Goal: Task Accomplishment & Management: Complete application form

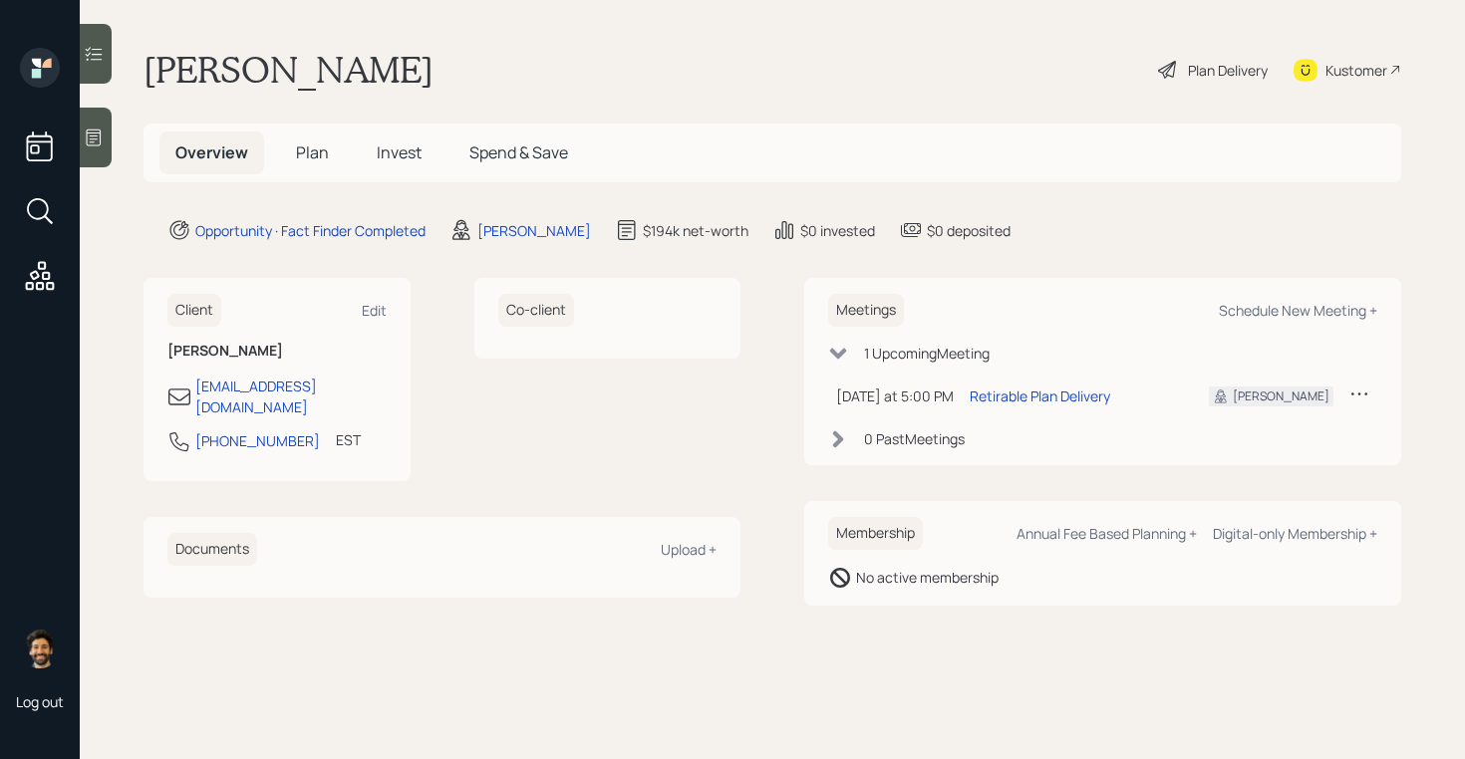
click at [389, 151] on span "Invest" at bounding box center [399, 152] width 45 height 22
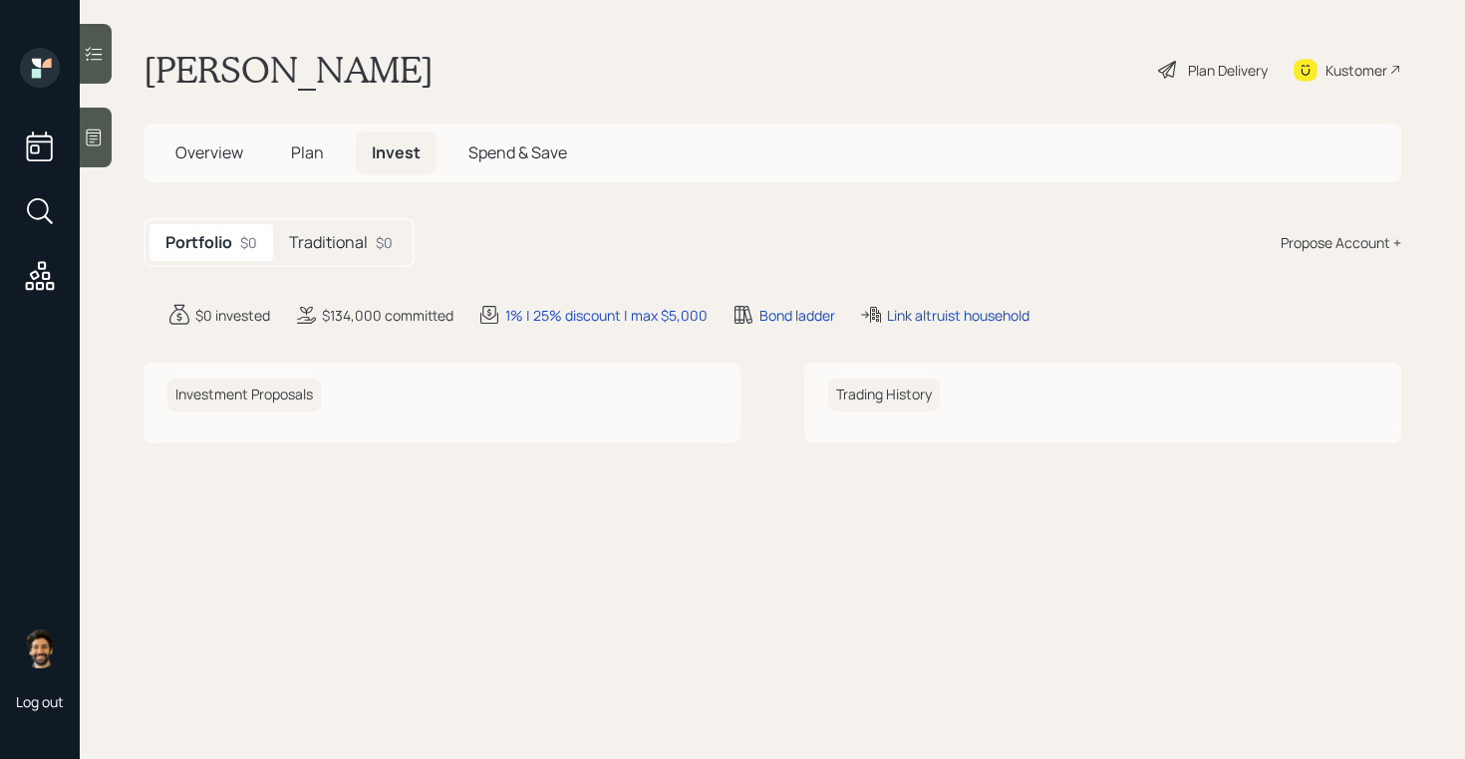
click at [338, 244] on h5 "Traditional" at bounding box center [328, 242] width 79 height 19
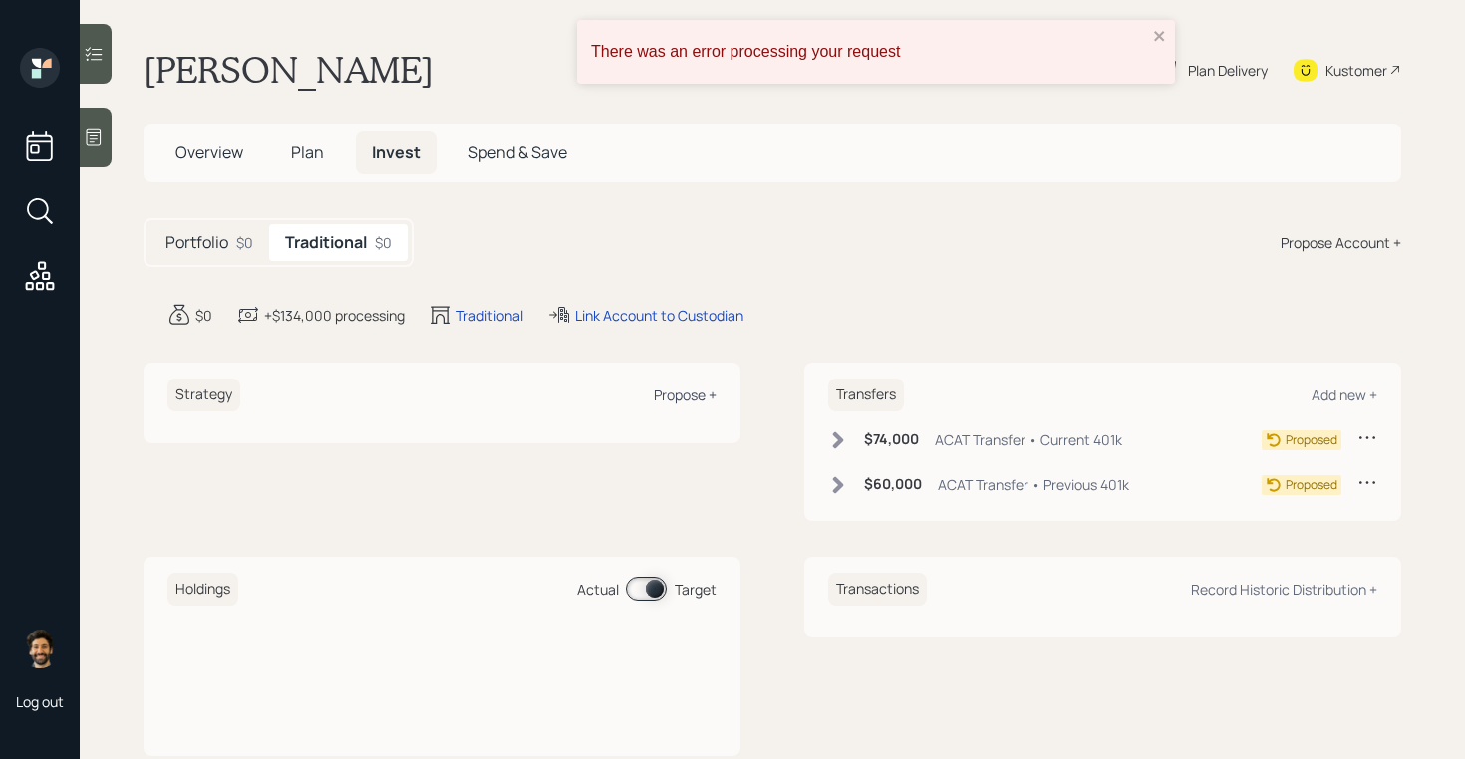
click at [681, 394] on div "Propose +" at bounding box center [685, 395] width 63 height 19
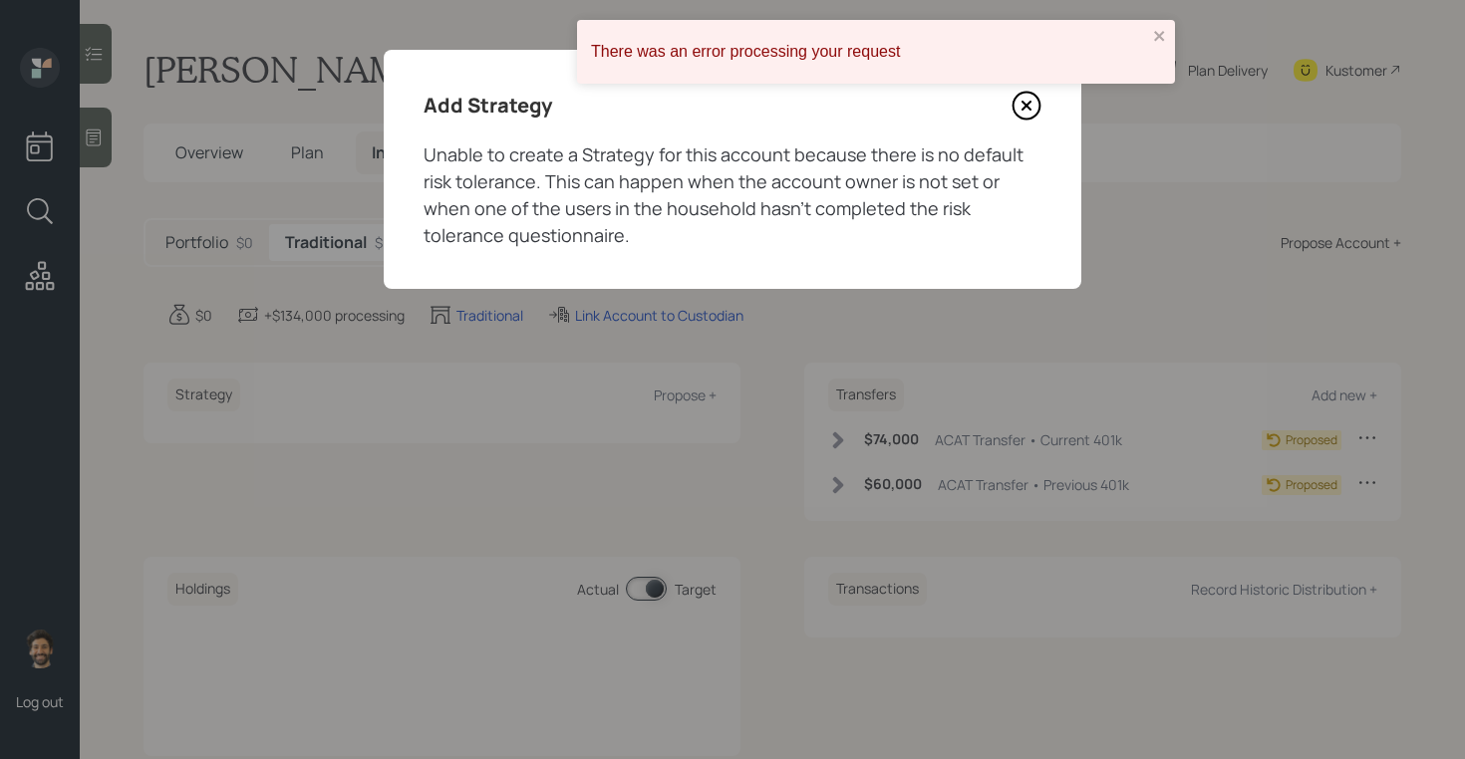
click at [1029, 100] on icon at bounding box center [1026, 106] width 30 height 30
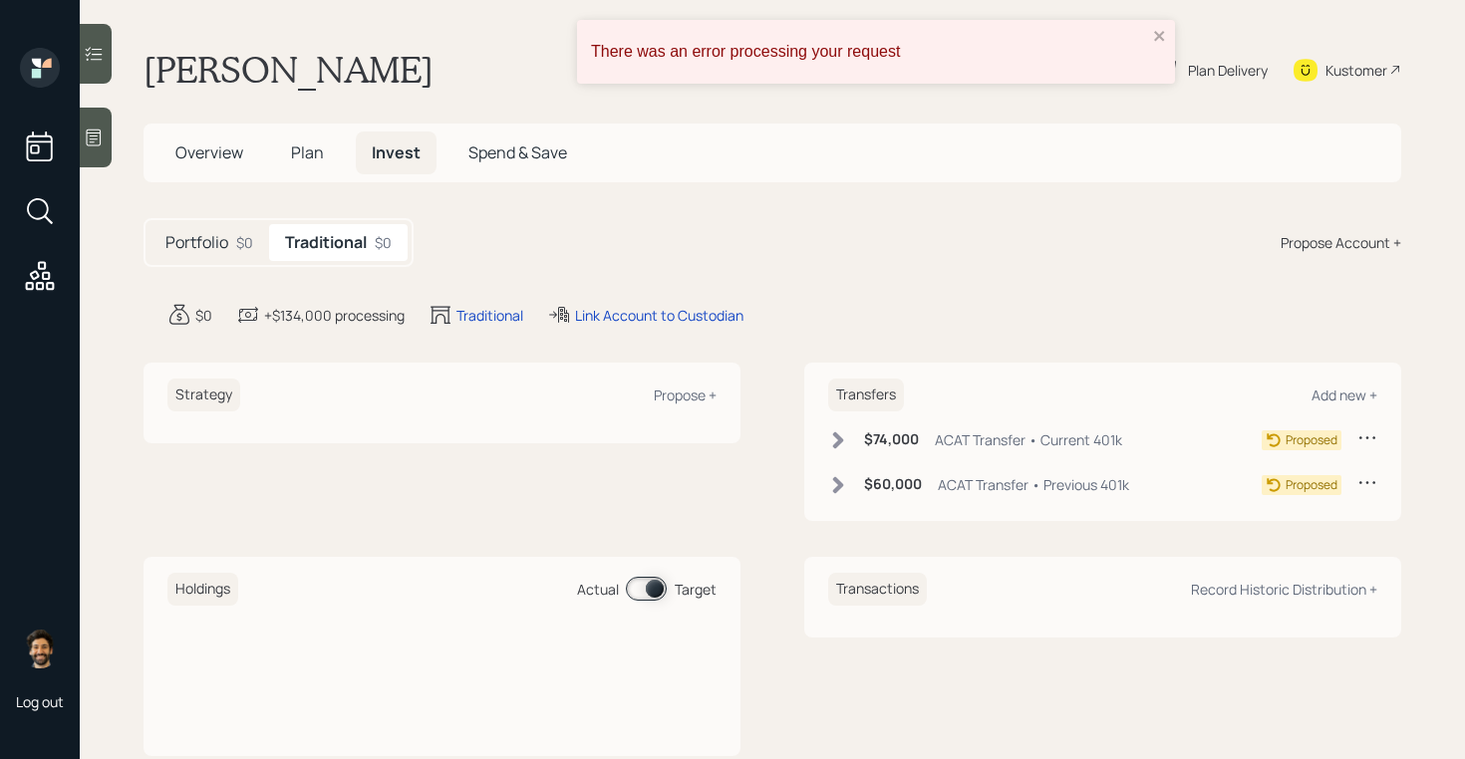
click at [314, 151] on span "Plan" at bounding box center [307, 152] width 33 height 22
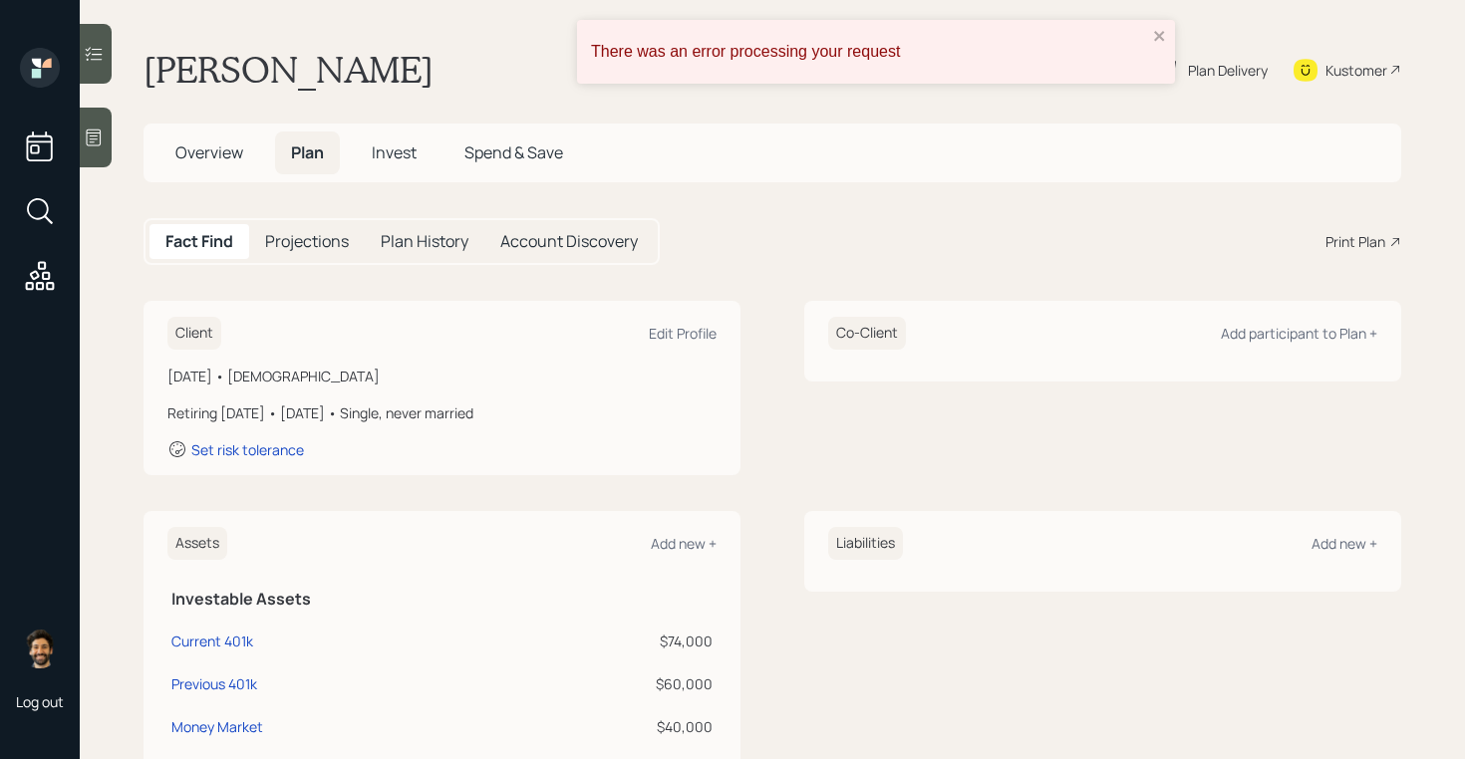
click at [251, 458] on div "Set risk tolerance" at bounding box center [441, 449] width 549 height 20
click at [239, 442] on div "Set risk tolerance" at bounding box center [247, 449] width 113 height 19
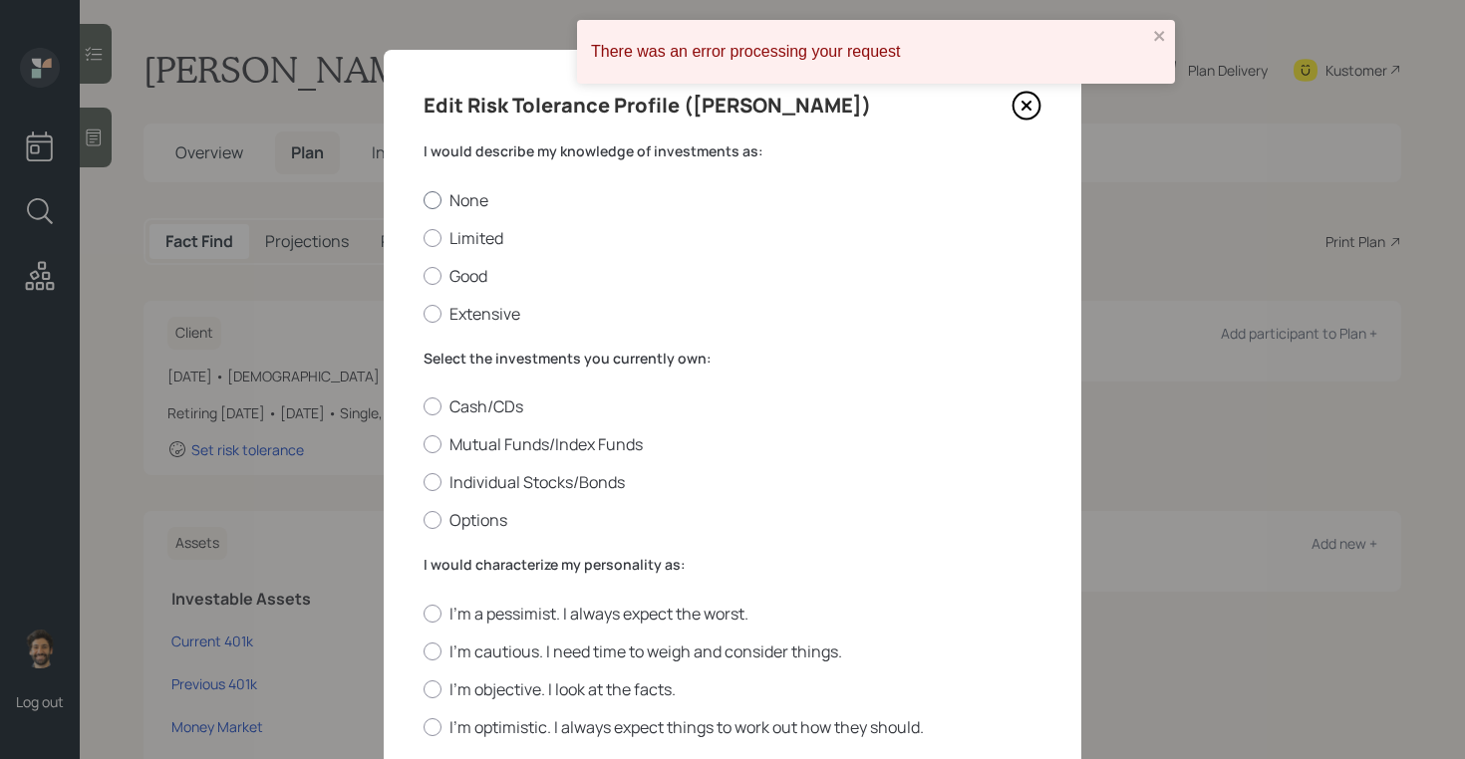
click at [428, 199] on div at bounding box center [432, 200] width 18 height 18
click at [423, 199] on input "None" at bounding box center [422, 199] width 1 height 1
radio input "true"
click at [435, 440] on div at bounding box center [432, 444] width 18 height 18
click at [423, 444] on input "Mutual Funds/Index Funds" at bounding box center [422, 444] width 1 height 1
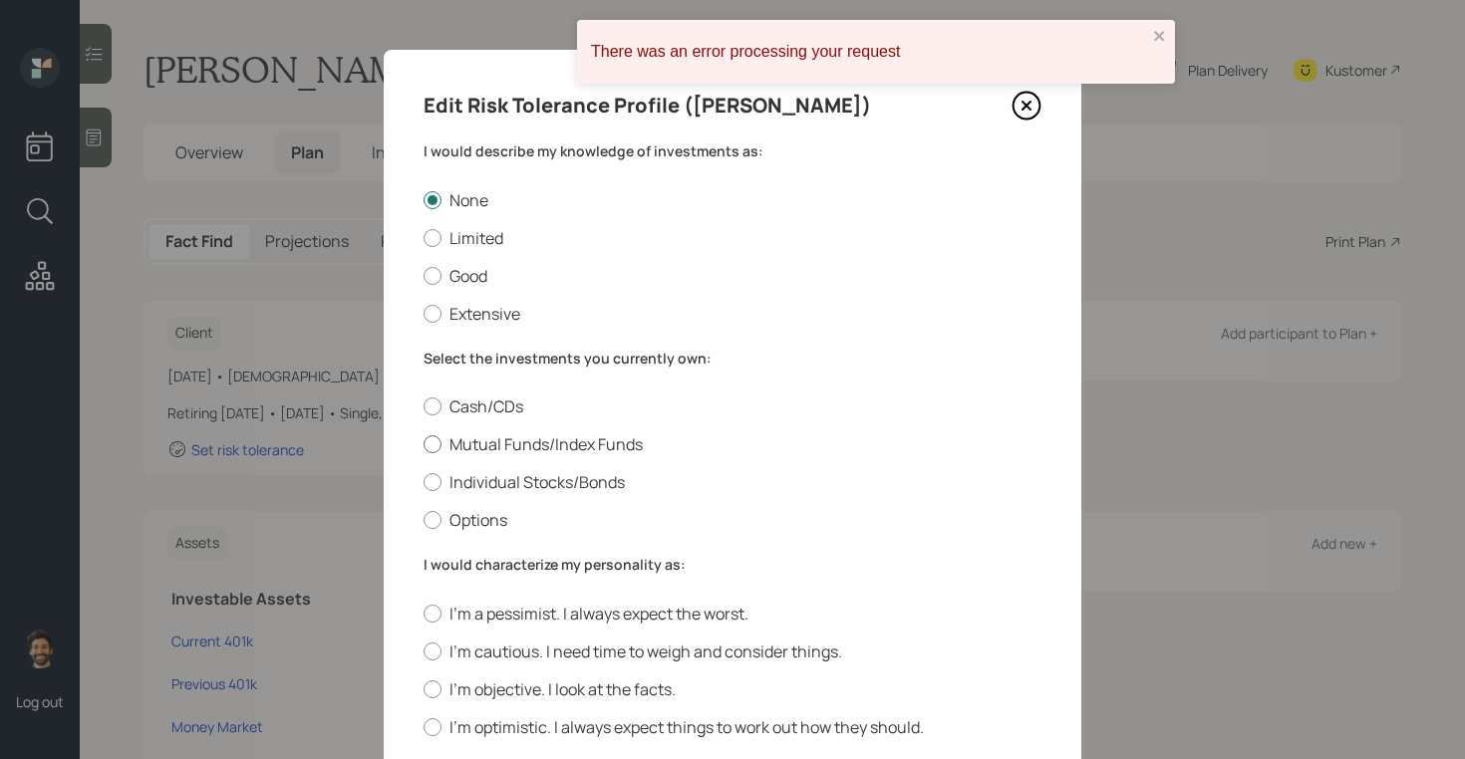
radio input "true"
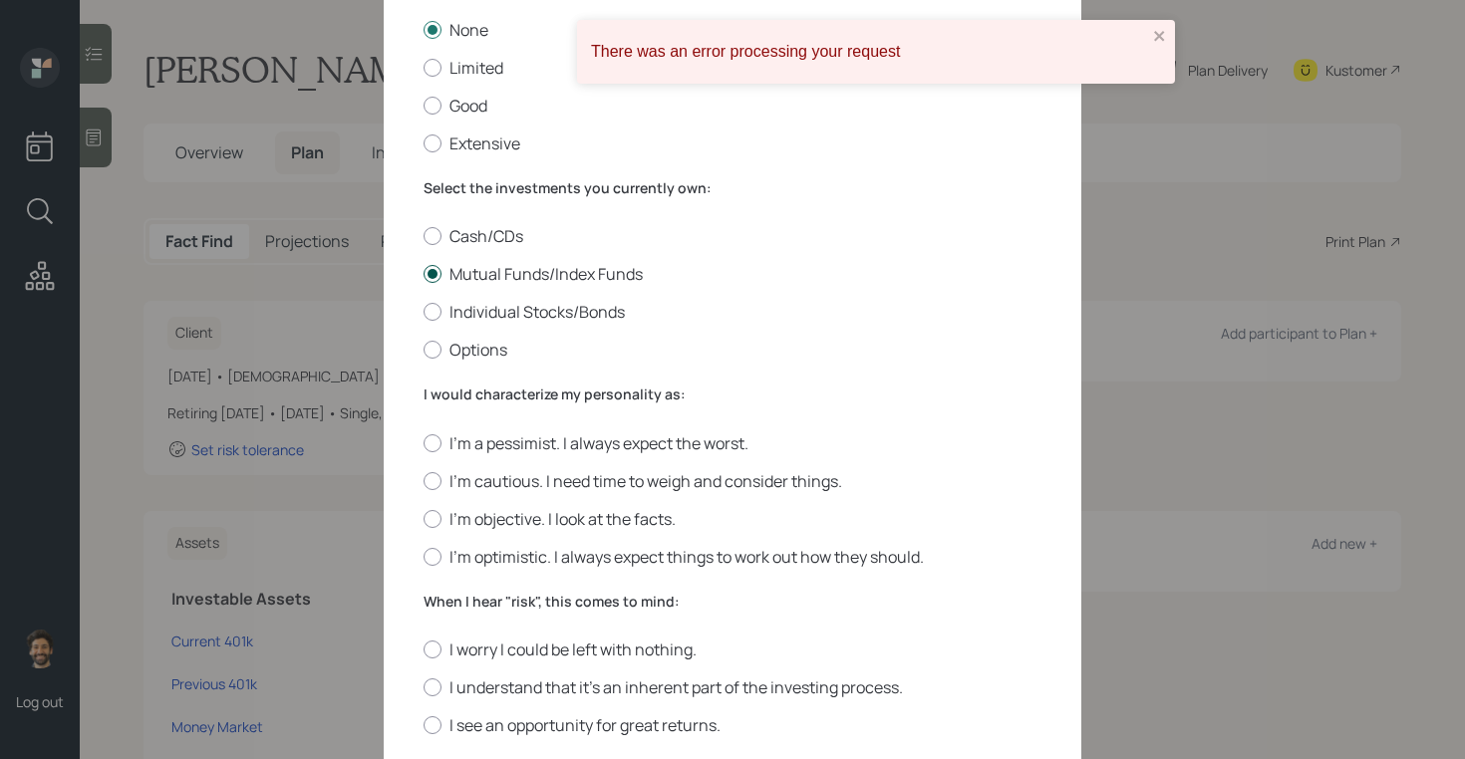
scroll to position [351, 0]
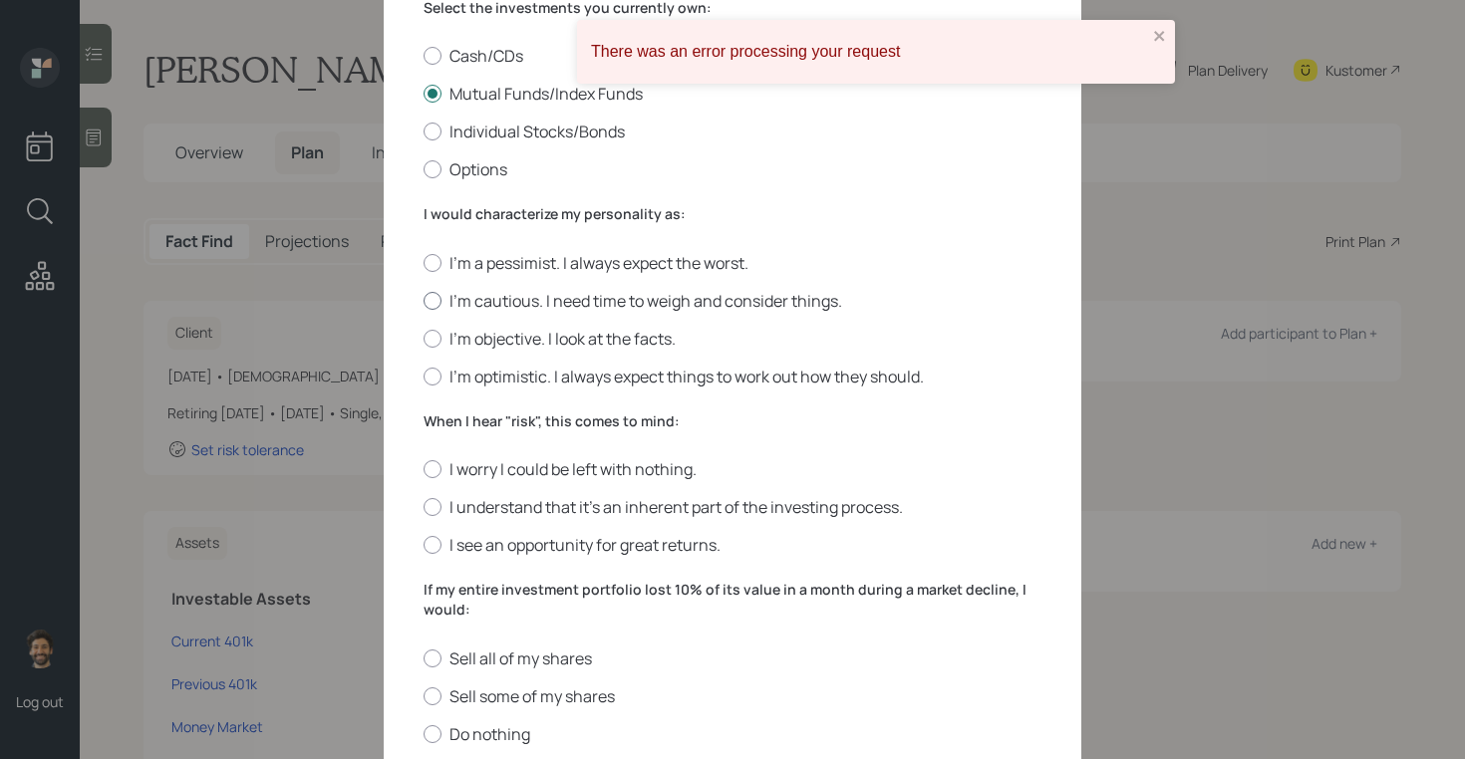
click at [432, 294] on div at bounding box center [432, 301] width 18 height 18
click at [423, 300] on input "I'm cautious. I need time to weigh and consider things." at bounding box center [422, 300] width 1 height 1
radio input "true"
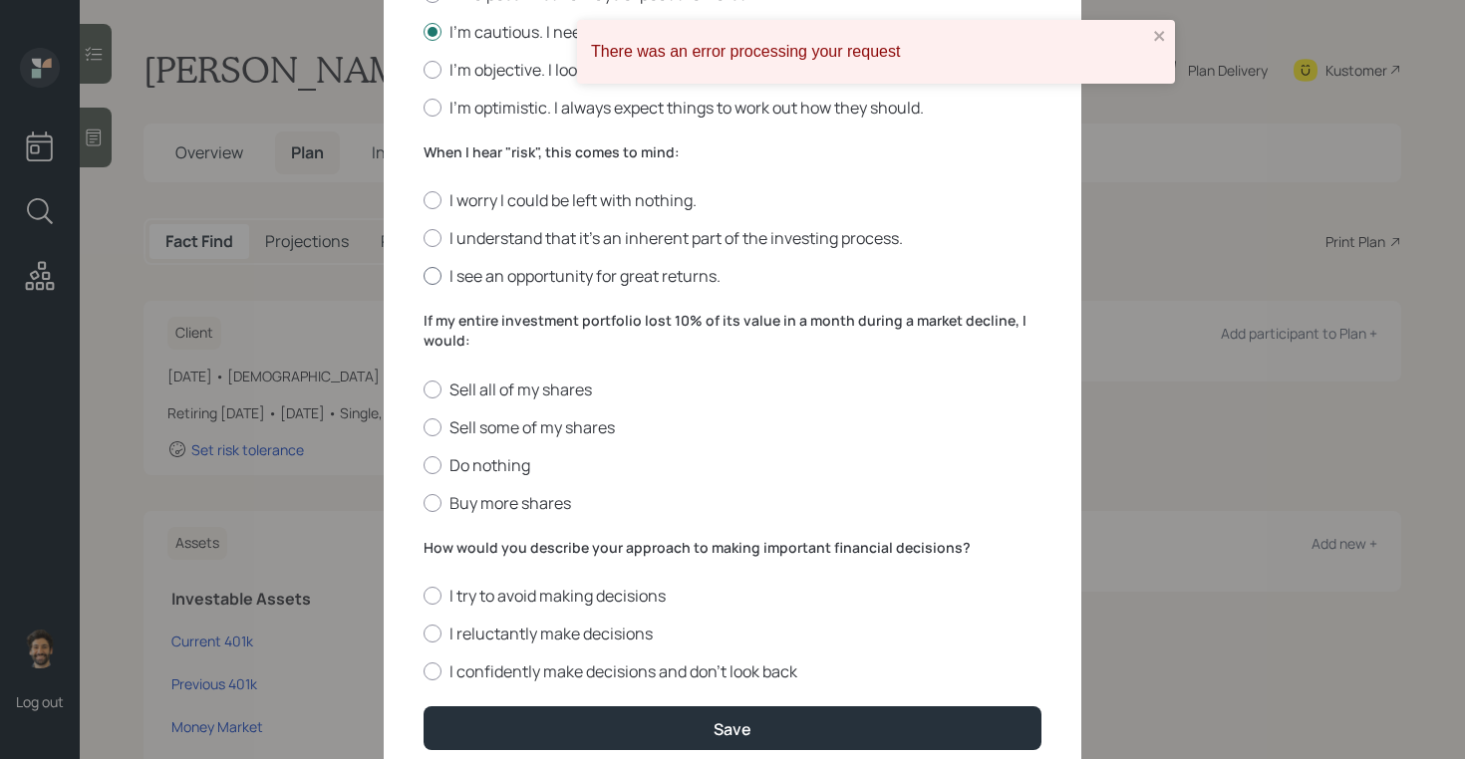
scroll to position [644, 0]
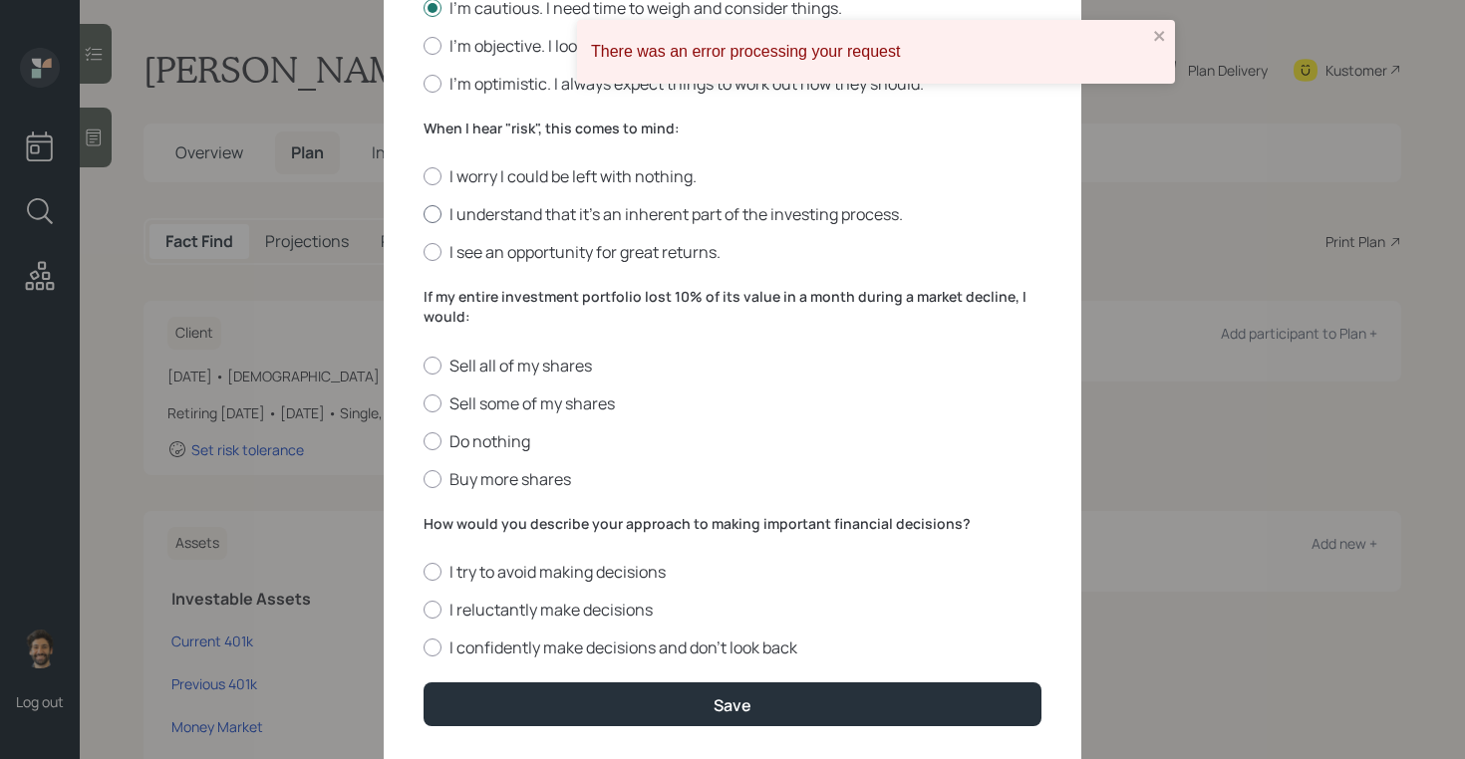
click at [435, 209] on div at bounding box center [432, 214] width 18 height 18
click at [423, 214] on input "I understand that it’s an inherent part of the investing process." at bounding box center [422, 214] width 1 height 1
radio input "true"
click at [435, 439] on div at bounding box center [432, 441] width 18 height 18
click at [423, 440] on input "Do nothing" at bounding box center [422, 440] width 1 height 1
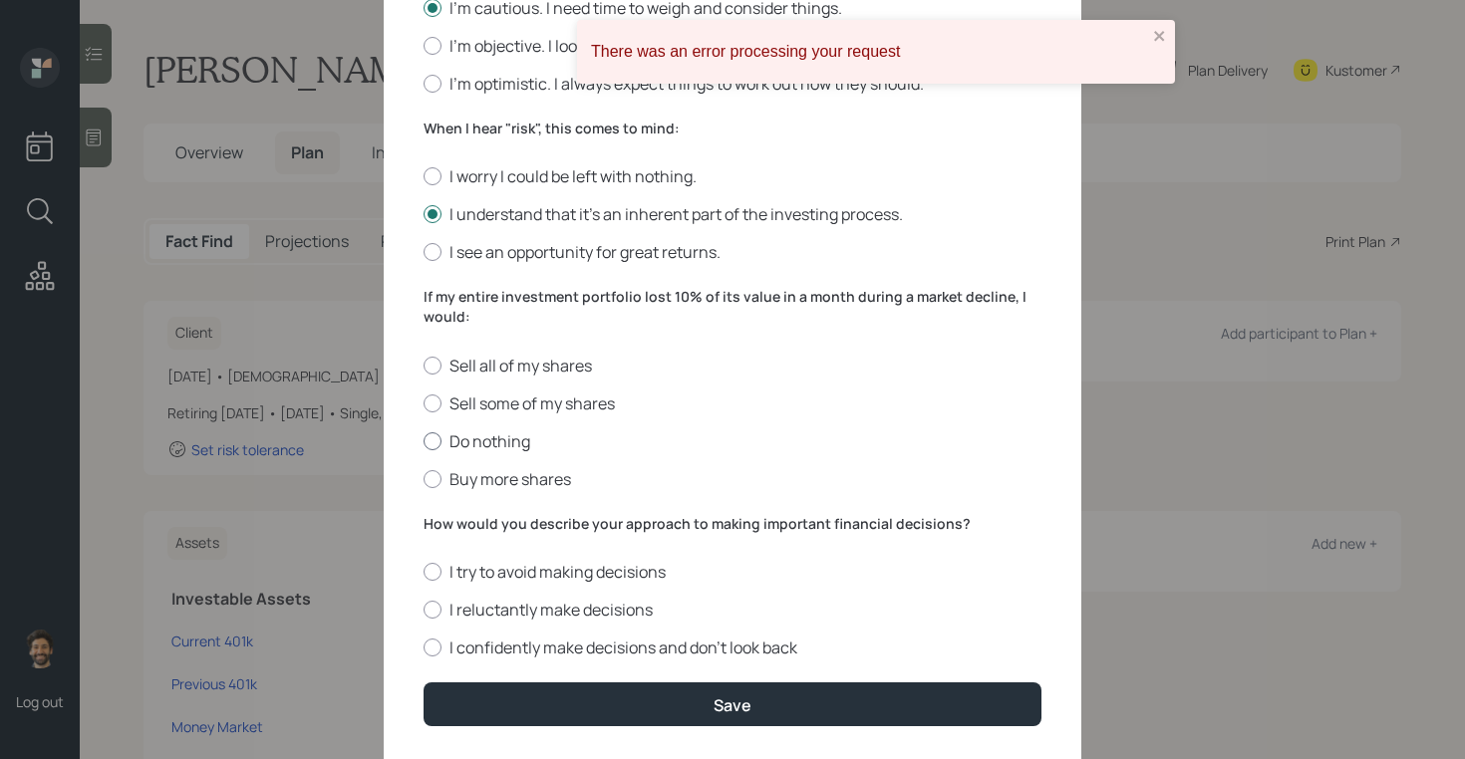
radio input "true"
click at [444, 608] on label "I reluctantly make decisions" at bounding box center [732, 610] width 618 height 22
click at [423, 610] on input "I reluctantly make decisions" at bounding box center [422, 610] width 1 height 1
radio input "true"
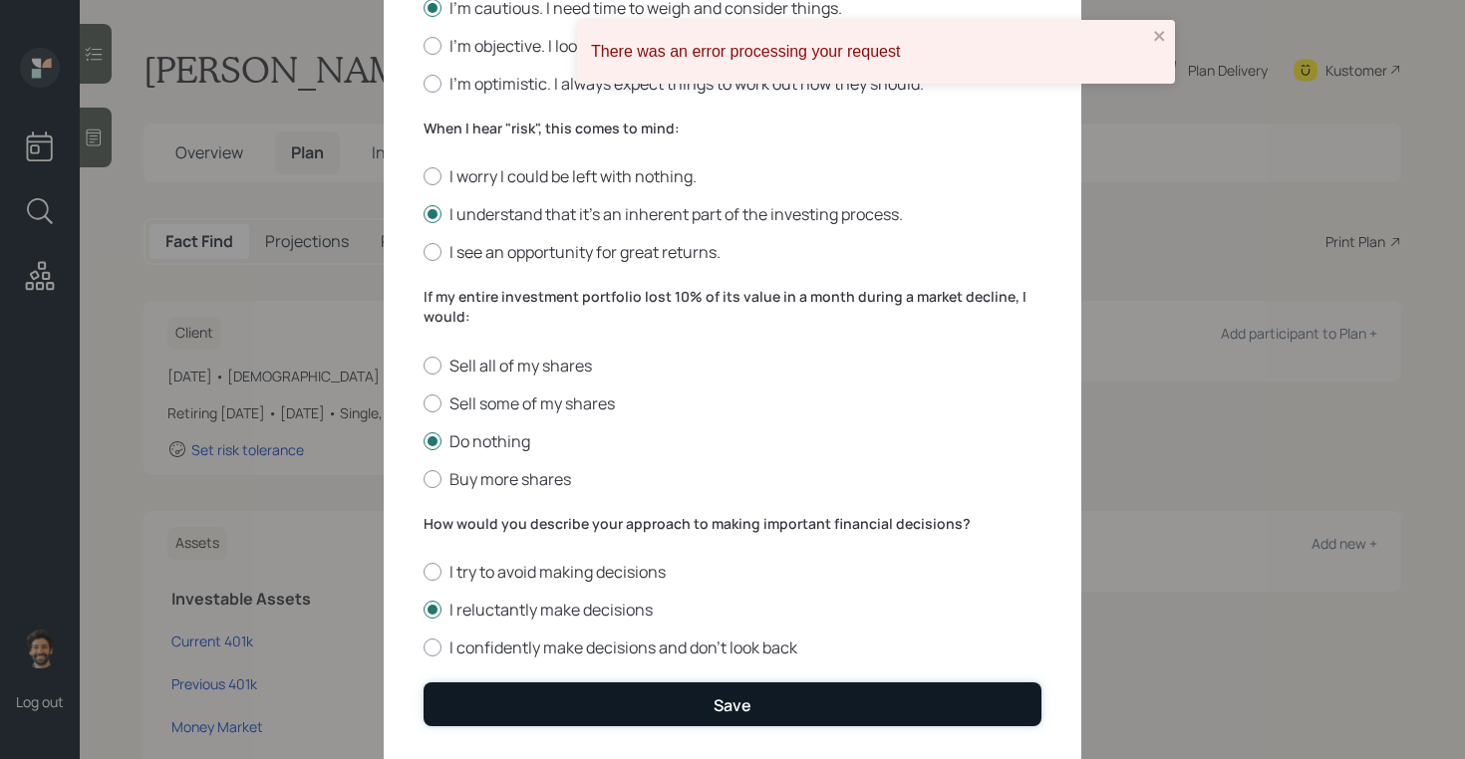
click at [479, 709] on button "Save" at bounding box center [732, 703] width 618 height 43
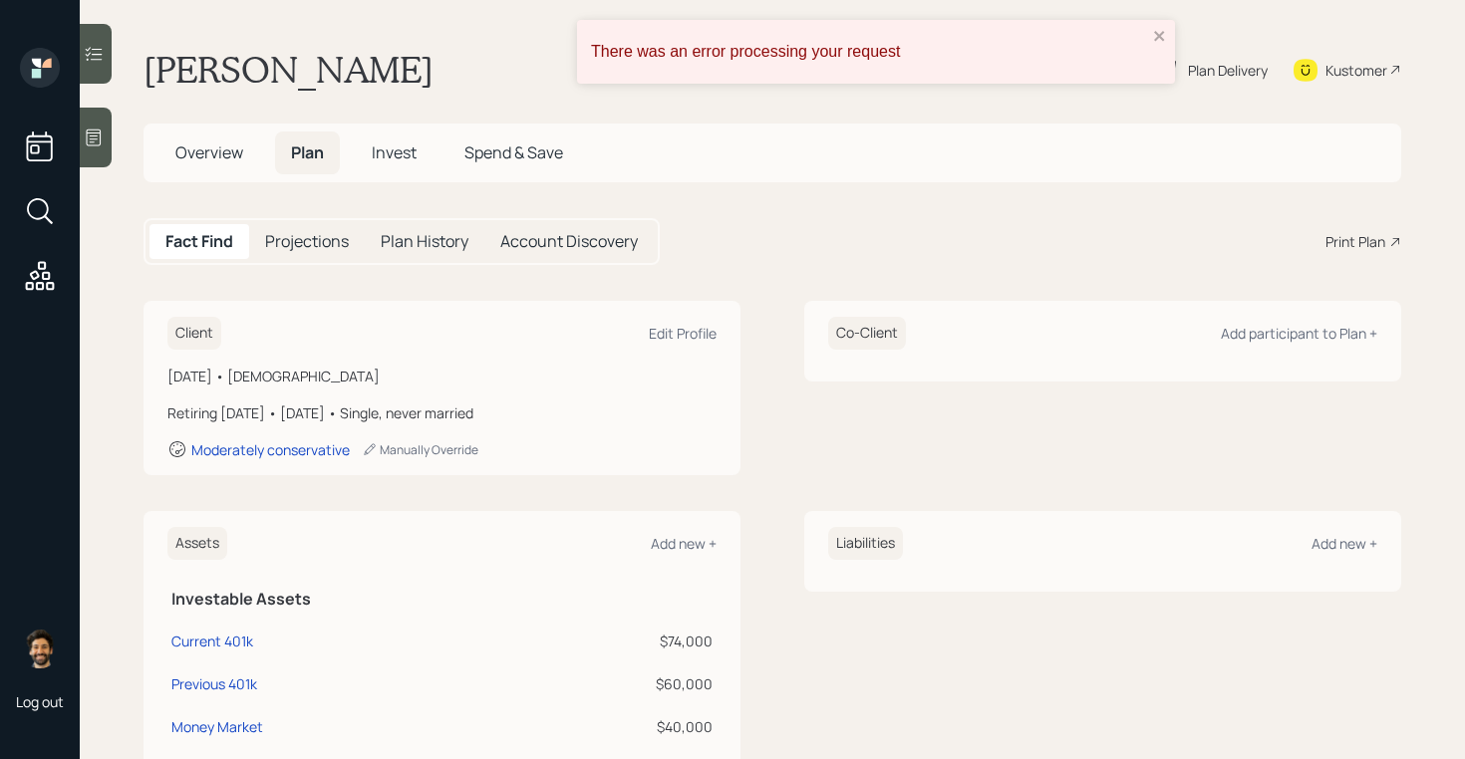
click at [411, 162] on span "Invest" at bounding box center [394, 152] width 45 height 22
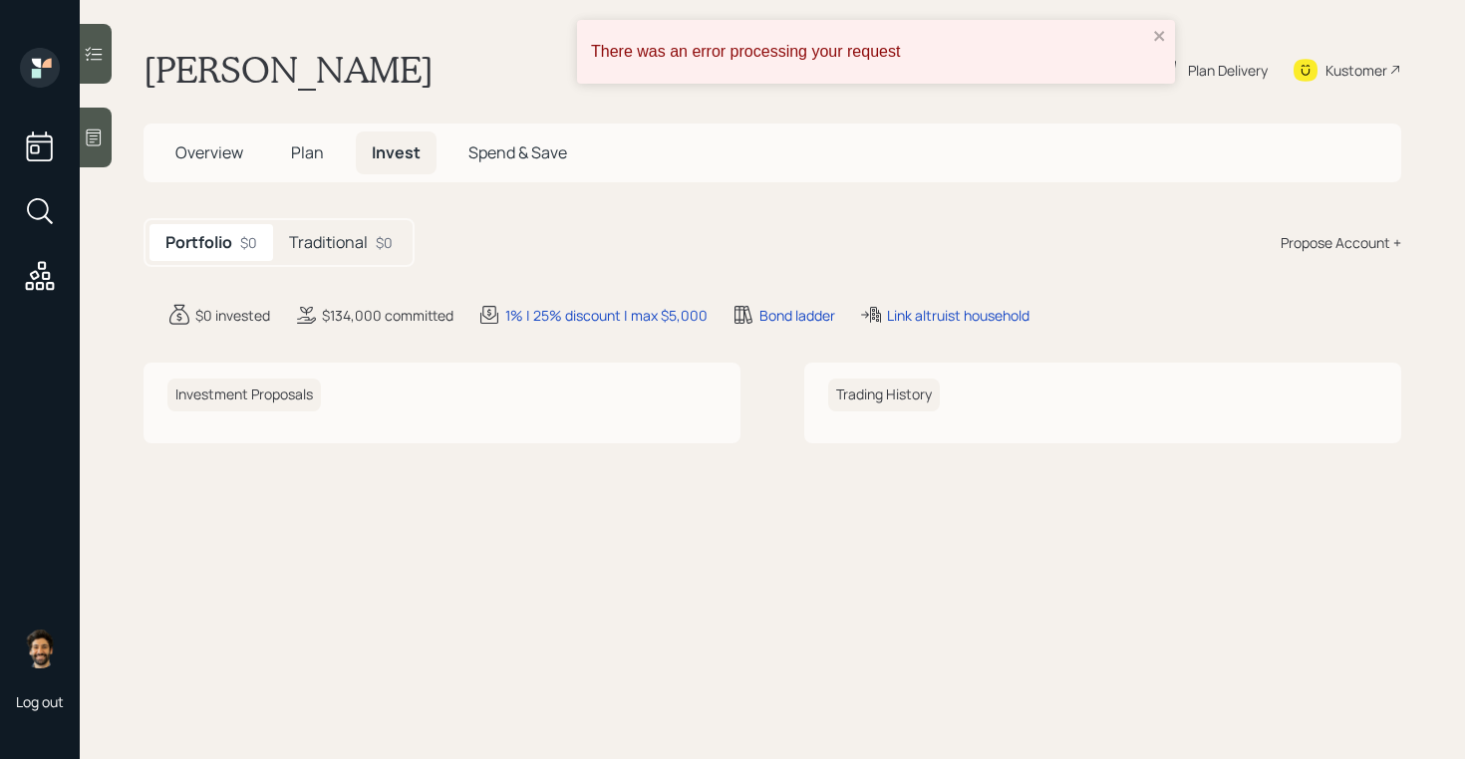
click at [357, 239] on h5 "Traditional" at bounding box center [328, 242] width 79 height 19
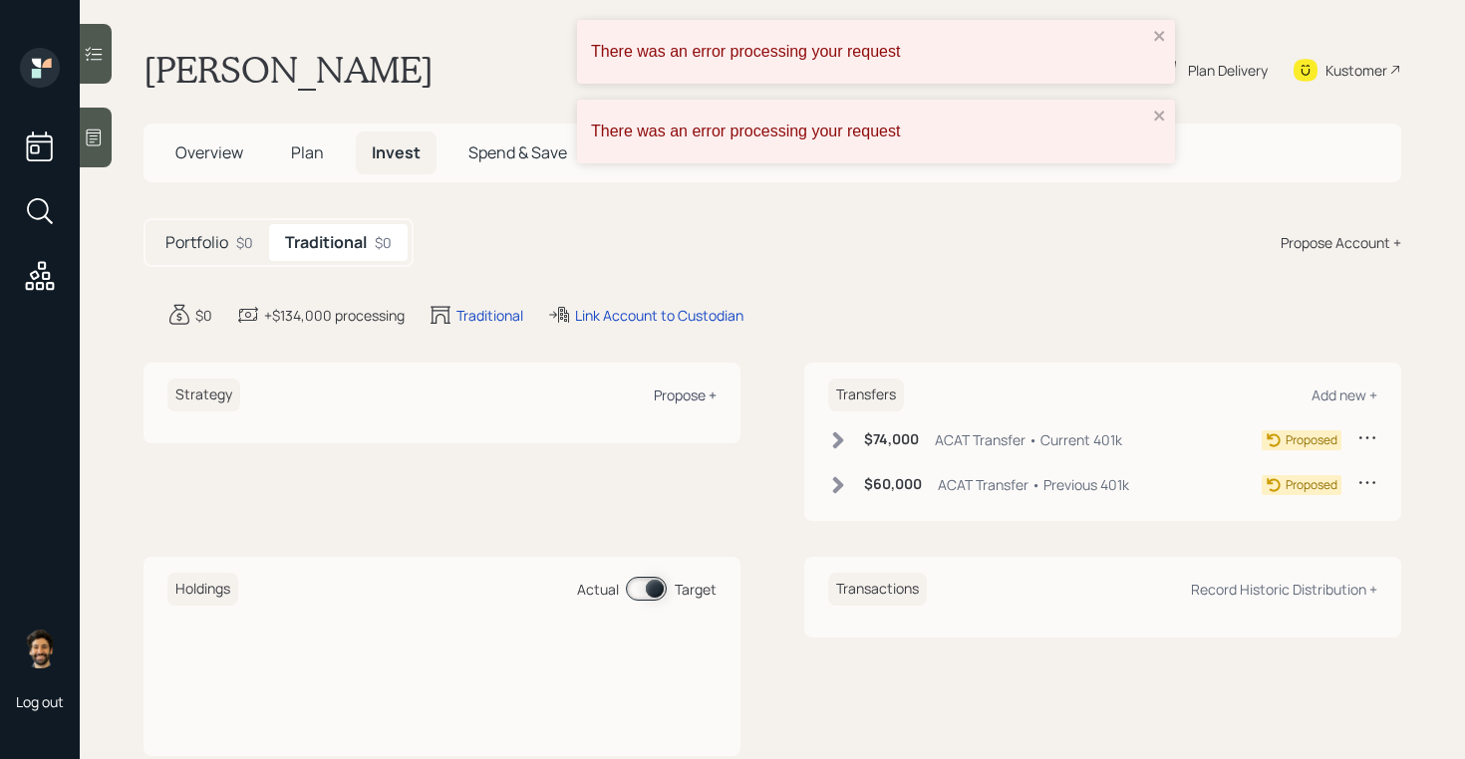
click at [694, 388] on div "Propose +" at bounding box center [685, 395] width 63 height 19
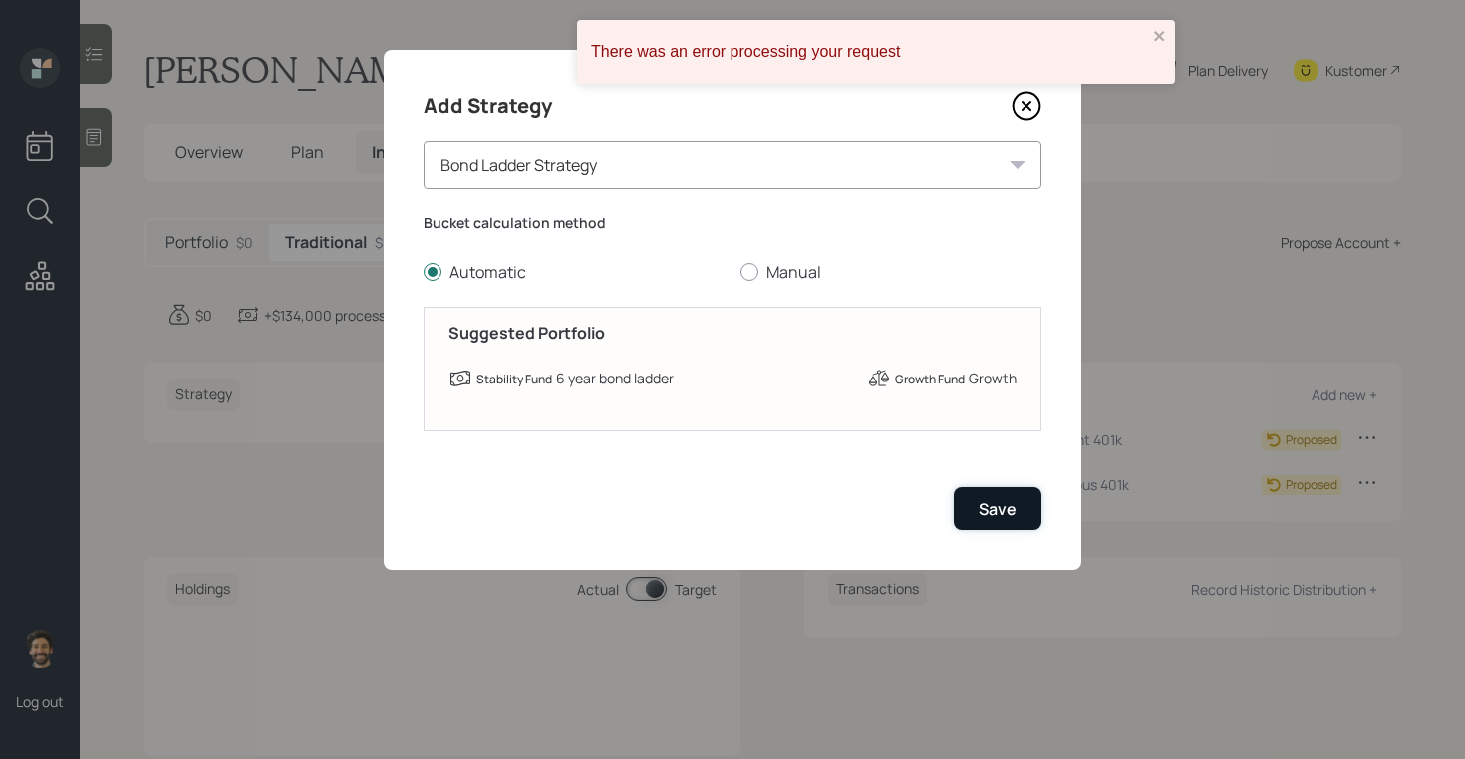
click at [978, 516] on div "Save" at bounding box center [997, 509] width 38 height 22
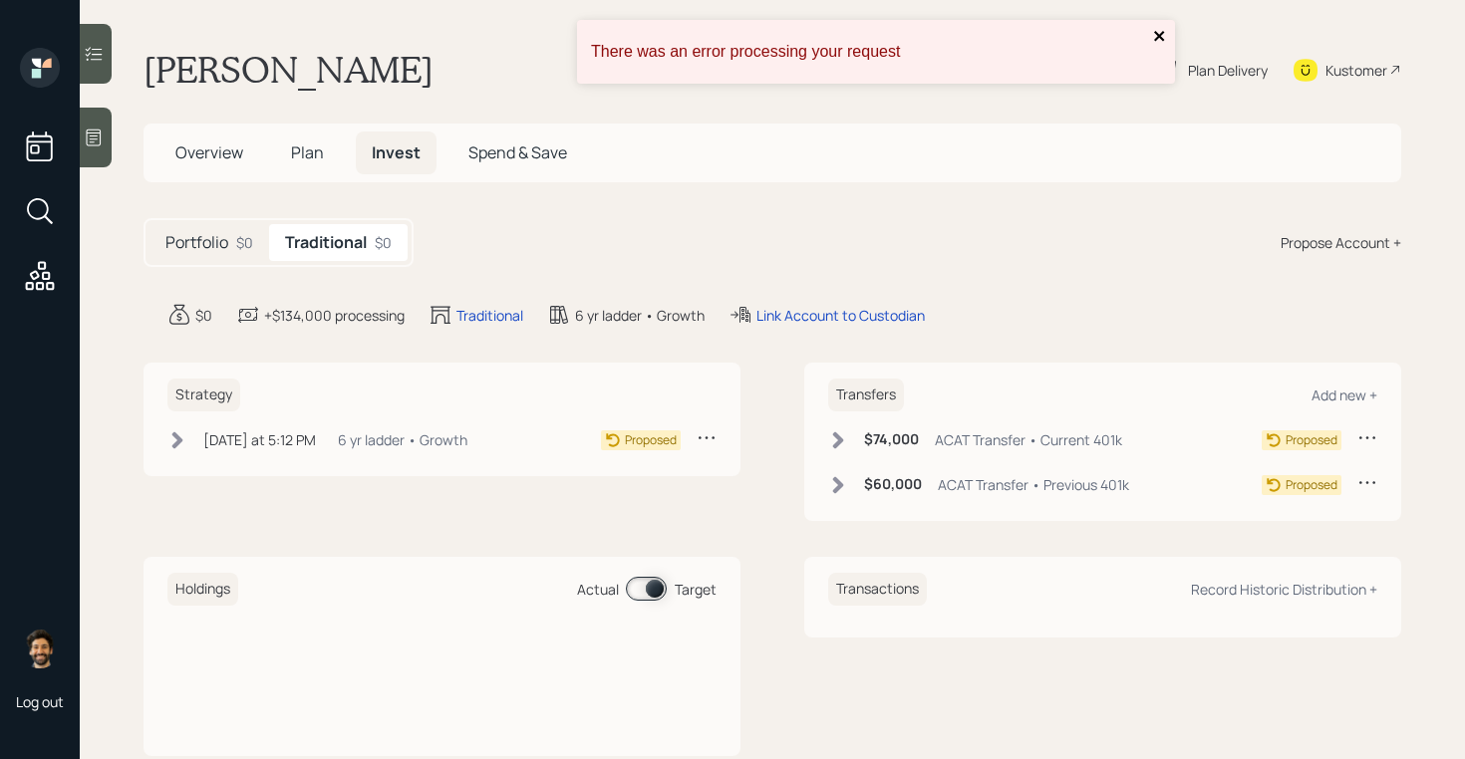
click at [1162, 37] on icon "close" at bounding box center [1160, 36] width 14 height 16
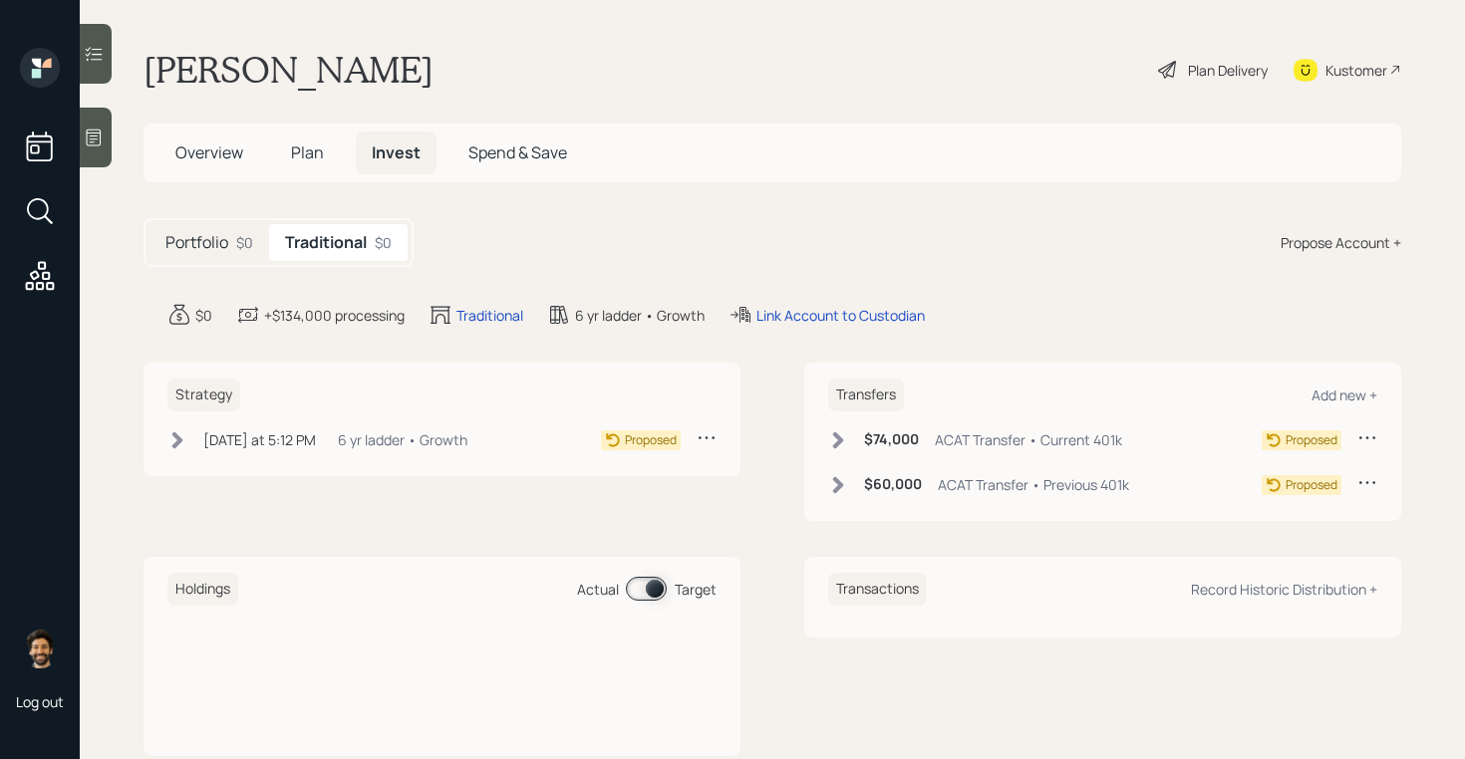
click at [1223, 72] on div "Plan Delivery" at bounding box center [1228, 70] width 80 height 21
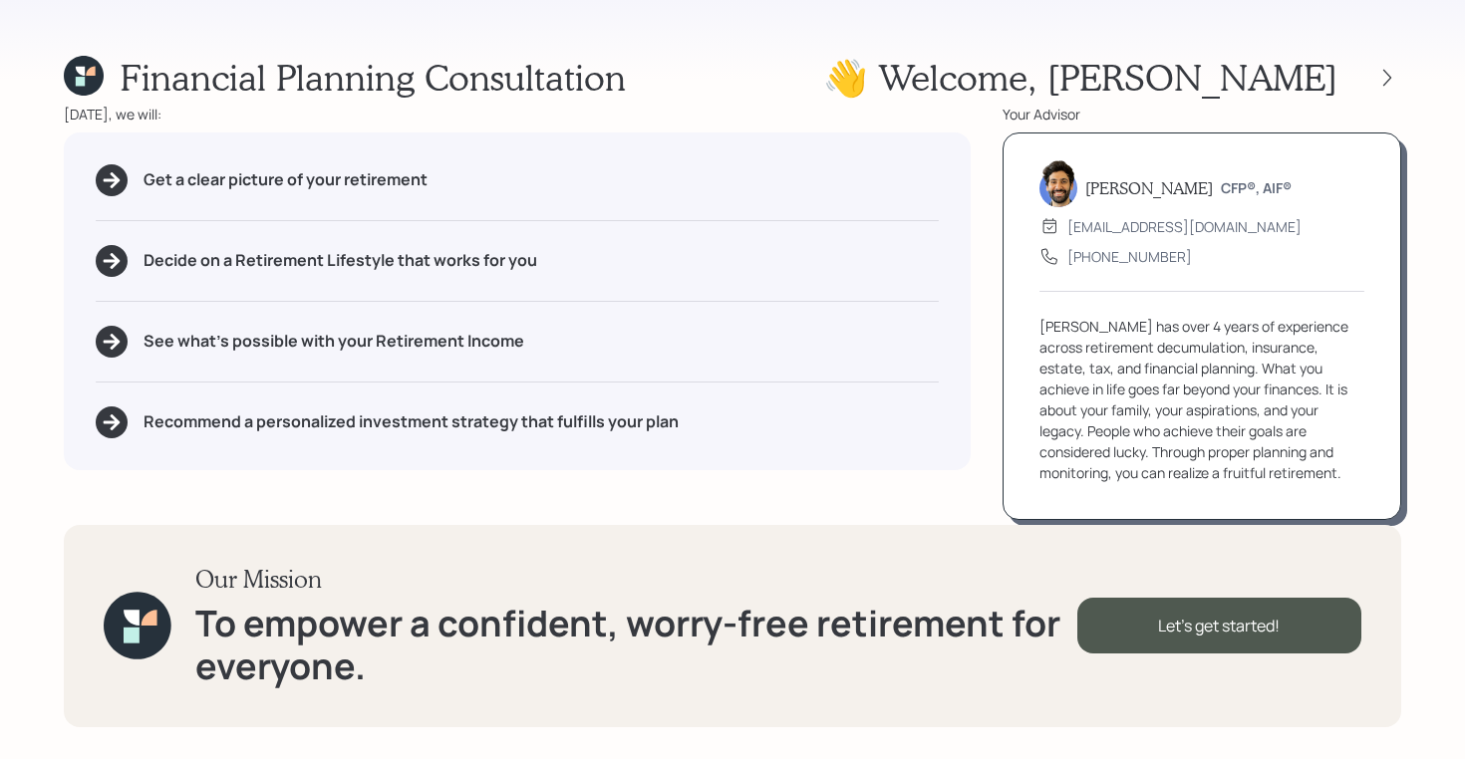
click at [1403, 78] on div "Financial Planning Consultation 👋 Welcome , [PERSON_NAME] [DATE], we will: Get …" at bounding box center [732, 379] width 1465 height 759
click at [1383, 77] on icon at bounding box center [1387, 78] width 20 height 20
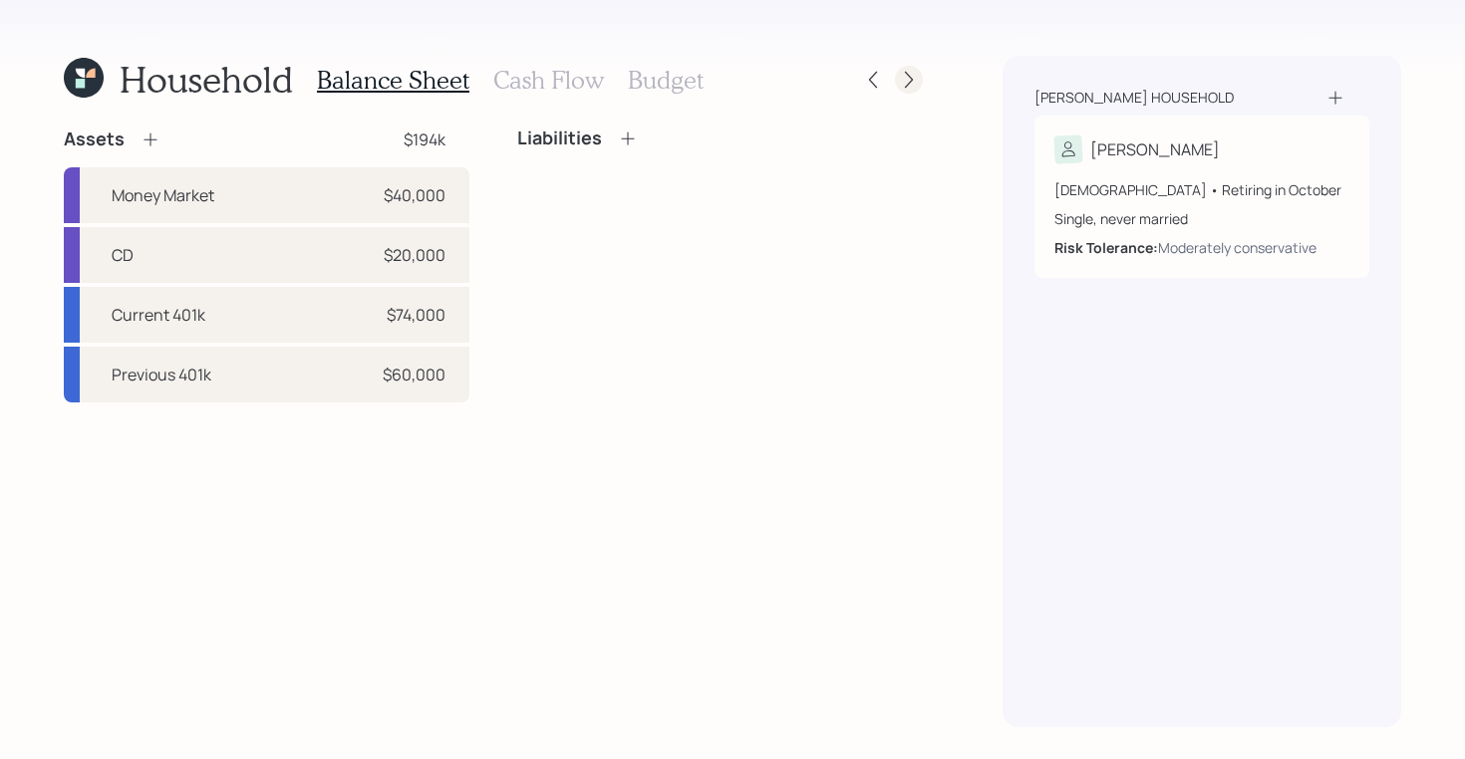
click at [905, 88] on icon at bounding box center [909, 80] width 8 height 17
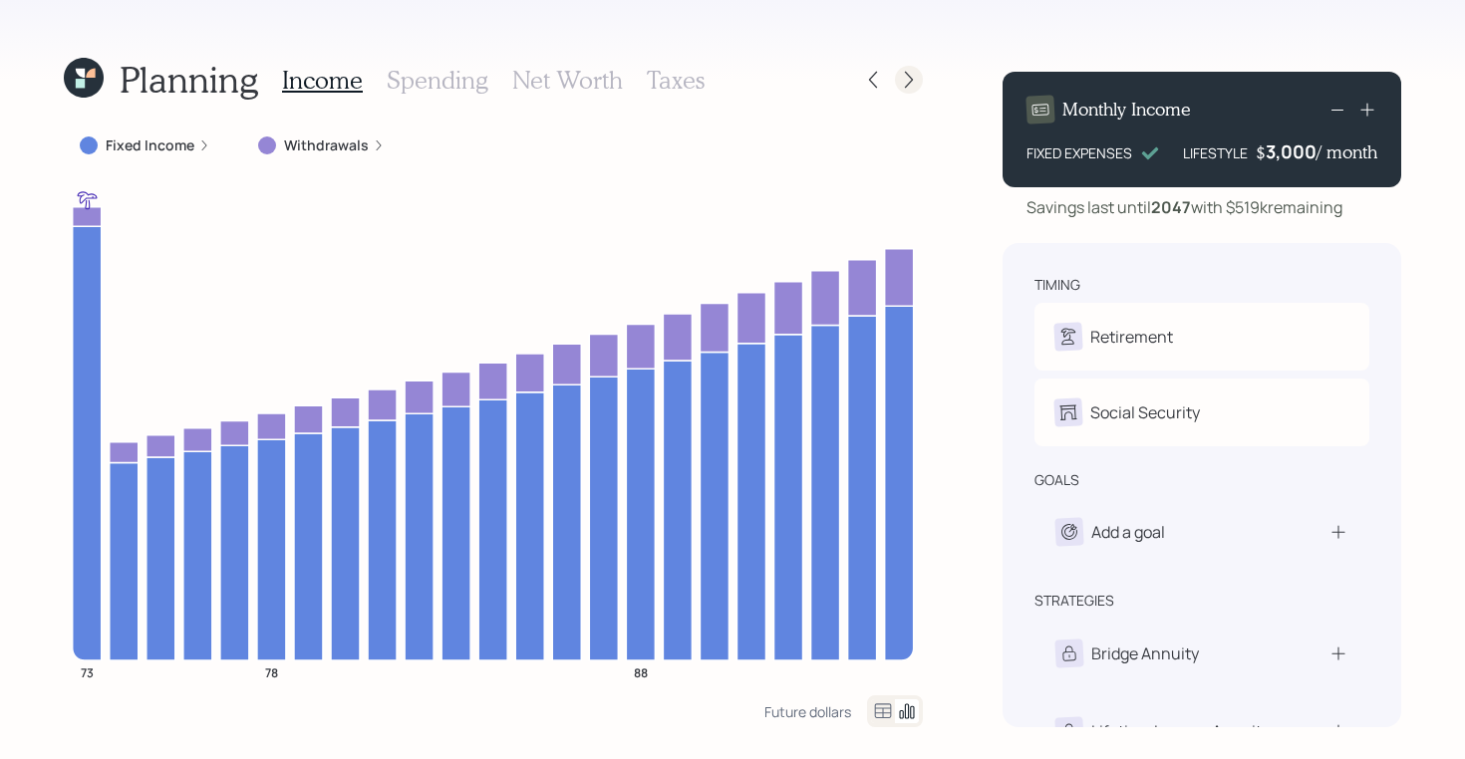
click at [915, 83] on icon at bounding box center [909, 80] width 20 height 20
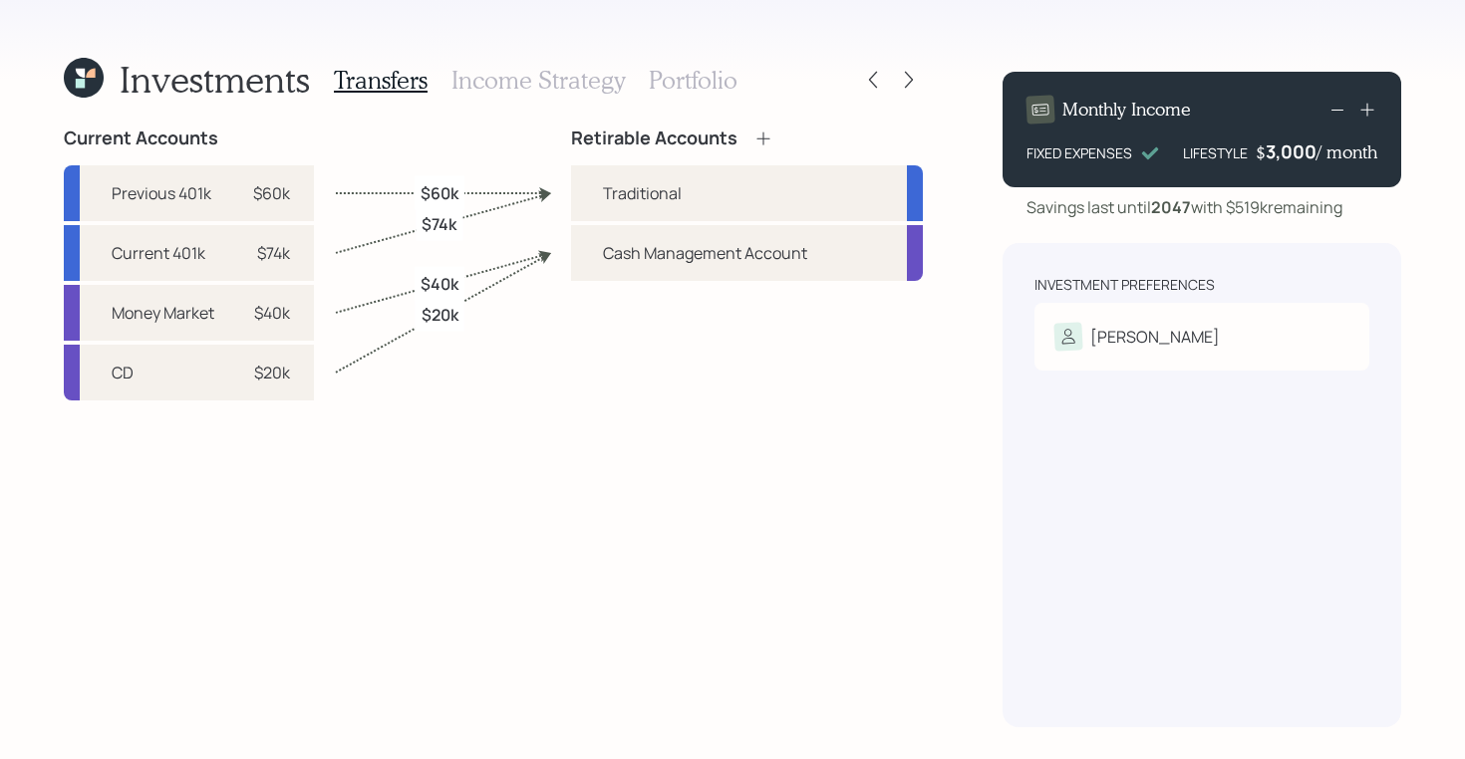
click at [530, 66] on h3 "Income Strategy" at bounding box center [537, 80] width 173 height 29
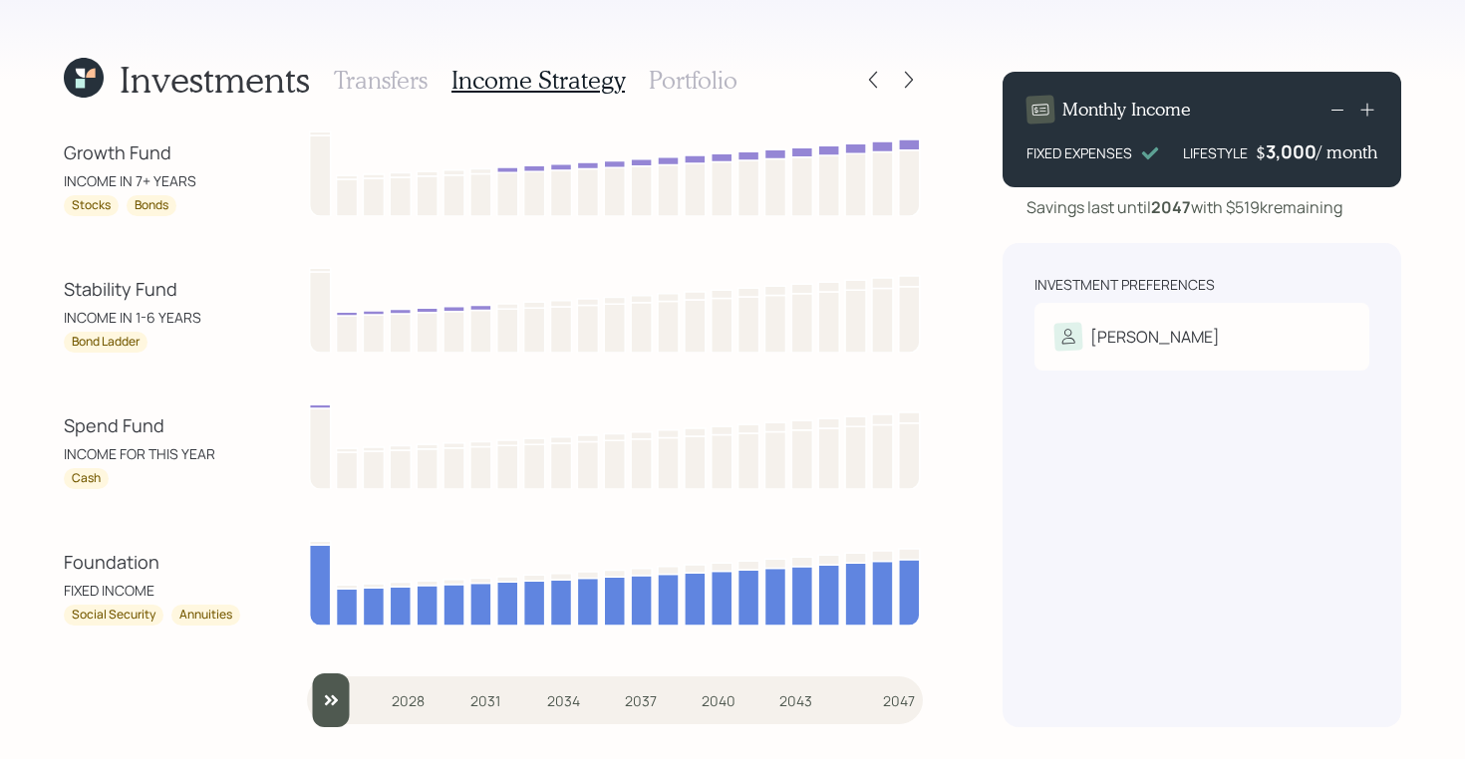
click at [394, 68] on h3 "Transfers" at bounding box center [381, 80] width 94 height 29
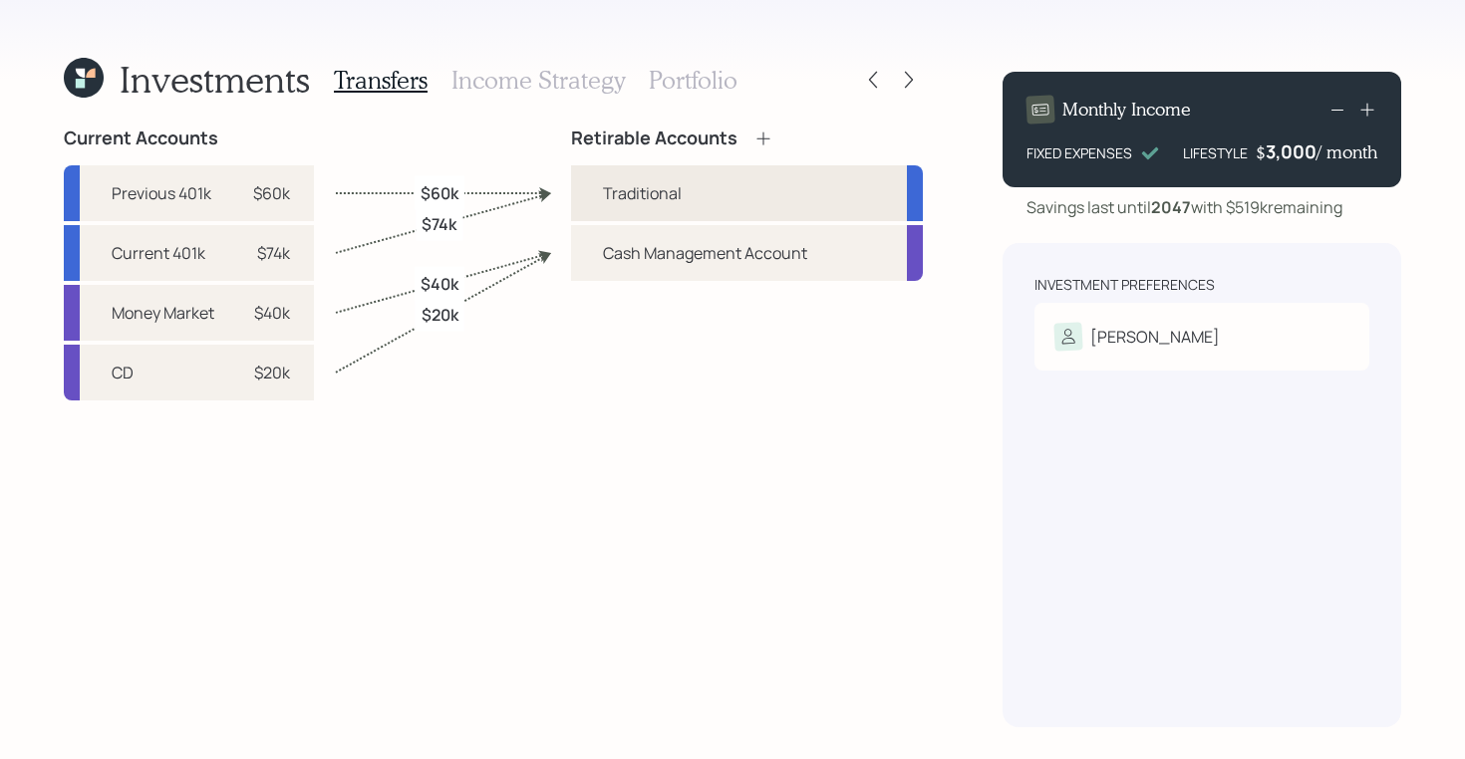
click at [649, 195] on div "Traditional" at bounding box center [642, 193] width 79 height 24
select select "traditional"
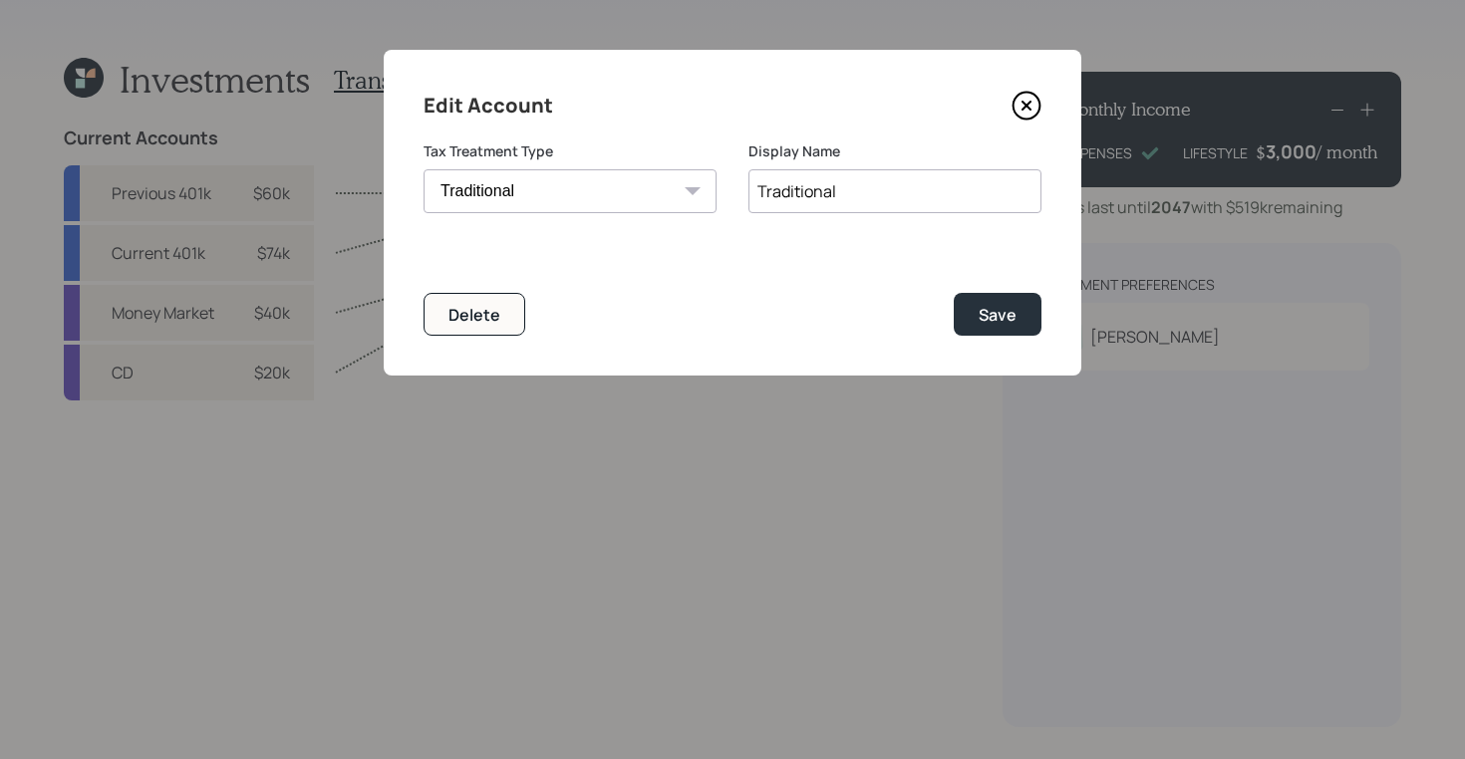
click at [853, 184] on input "Traditional" at bounding box center [894, 191] width 293 height 44
type input "Traditional IRA"
click at [1007, 310] on div "Save" at bounding box center [997, 315] width 38 height 22
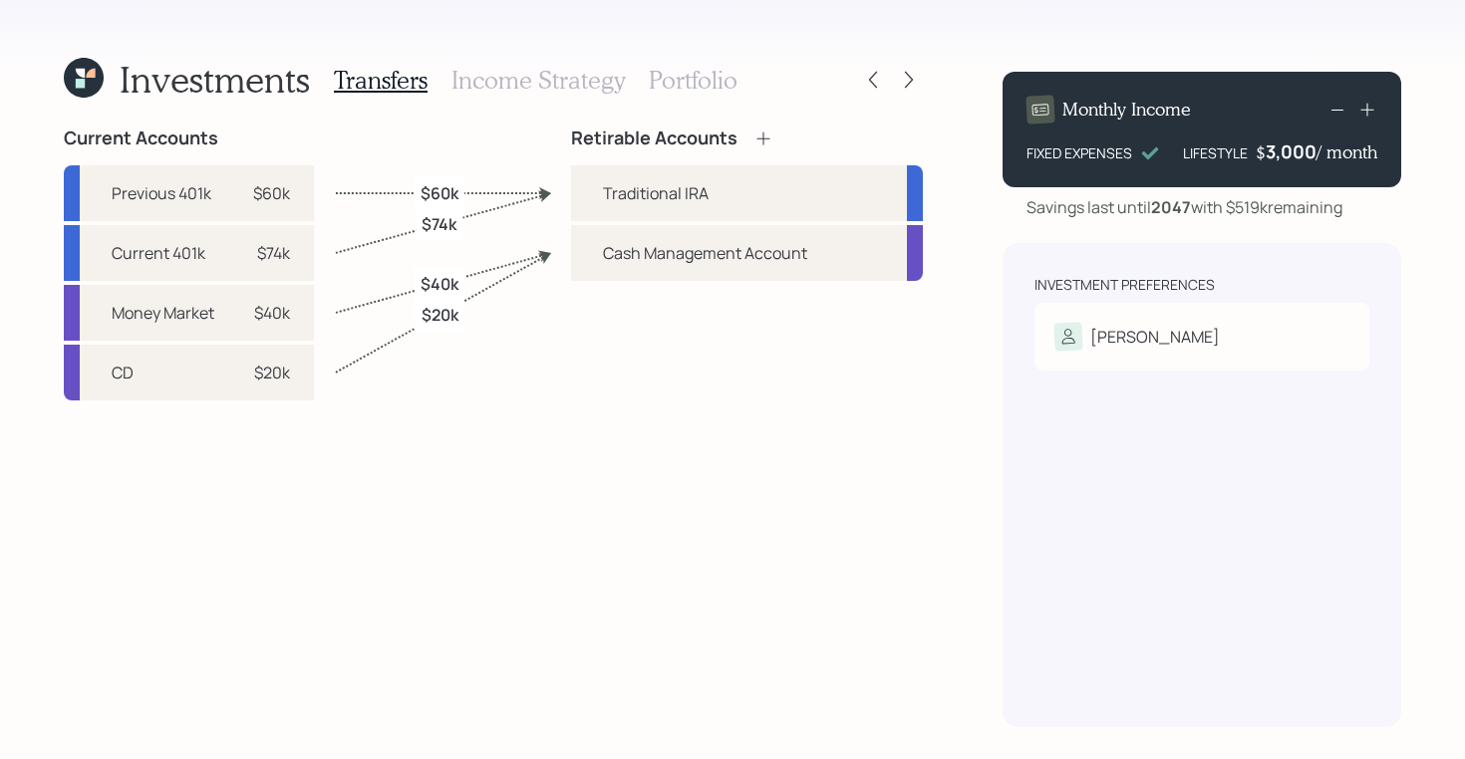
click at [550, 70] on h3 "Income Strategy" at bounding box center [537, 80] width 173 height 29
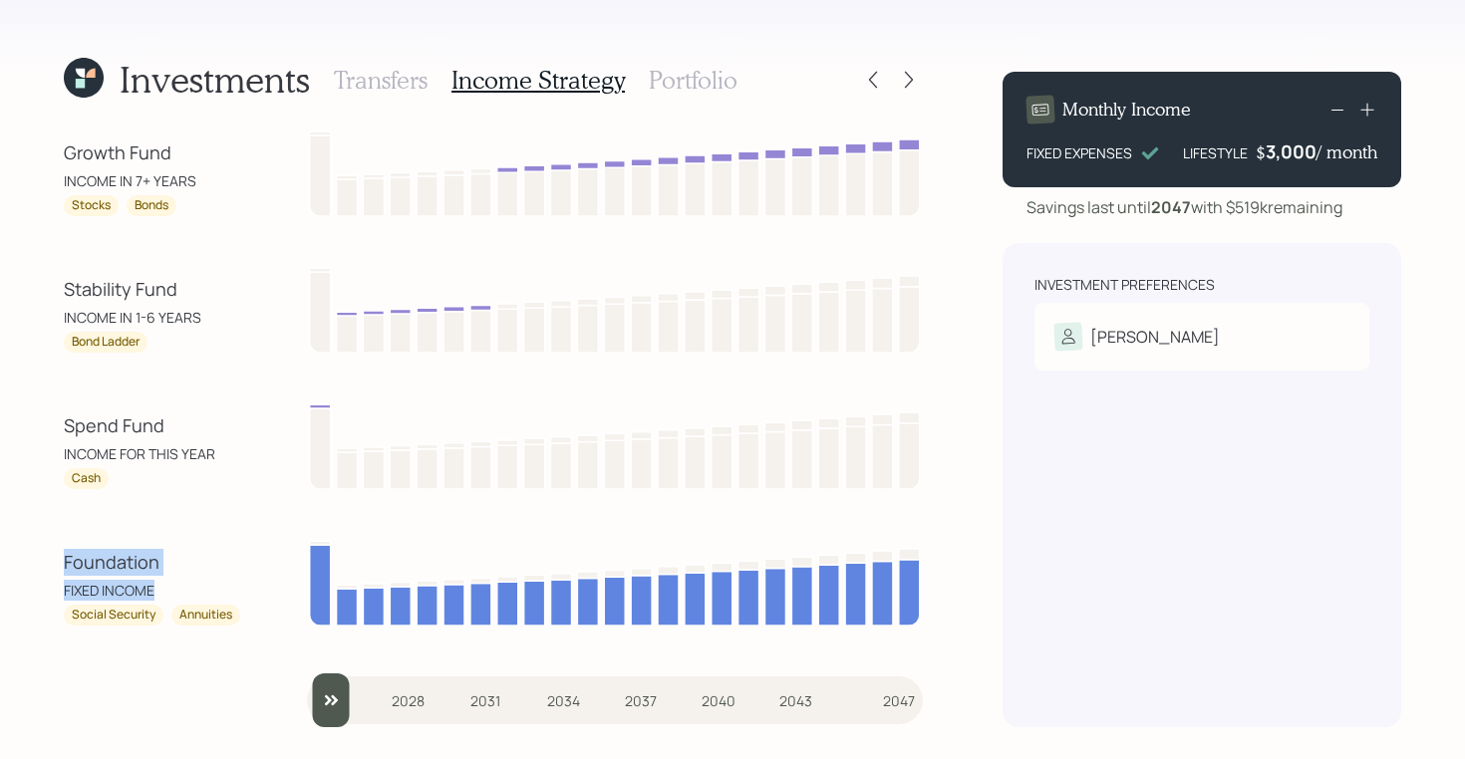
drag, startPoint x: 170, startPoint y: 593, endPoint x: 56, endPoint y: 556, distance: 120.4
click at [56, 556] on div "Investments Transfers Income Strategy Portfolio Growth Fund INCOME IN 7+ YEARS …" at bounding box center [732, 379] width 1465 height 759
click at [101, 430] on div "Spend Fund" at bounding box center [153, 425] width 179 height 27
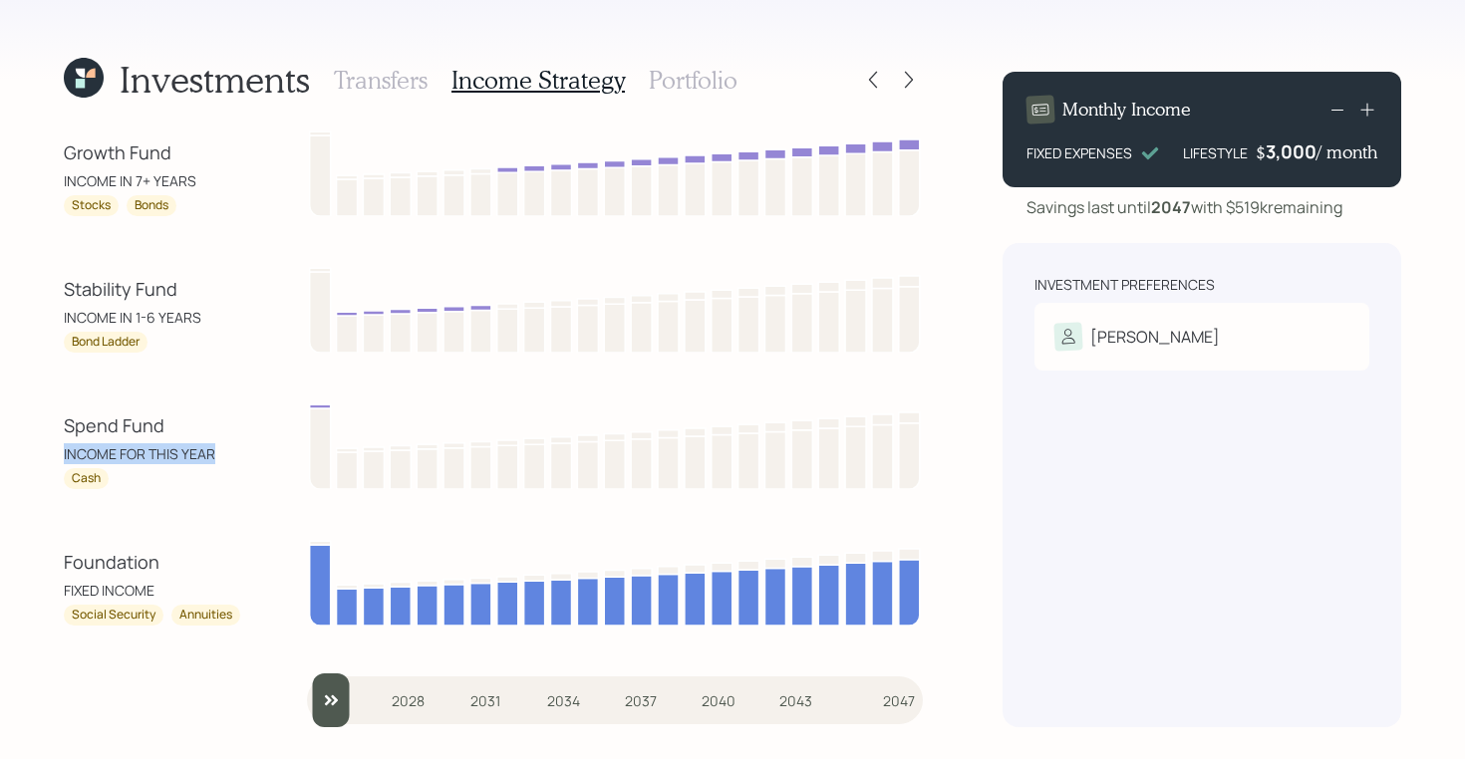
drag, startPoint x: 210, startPoint y: 453, endPoint x: 62, endPoint y: 449, distance: 148.5
click at [62, 449] on div "Investments Transfers Income Strategy Portfolio Growth Fund INCOME IN 7+ YEARS …" at bounding box center [732, 379] width 1465 height 759
drag, startPoint x: 99, startPoint y: 480, endPoint x: 63, endPoint y: 480, distance: 35.9
click at [64, 480] on div "Cash" at bounding box center [153, 478] width 179 height 21
click at [172, 435] on div "Spend Fund" at bounding box center [153, 425] width 179 height 27
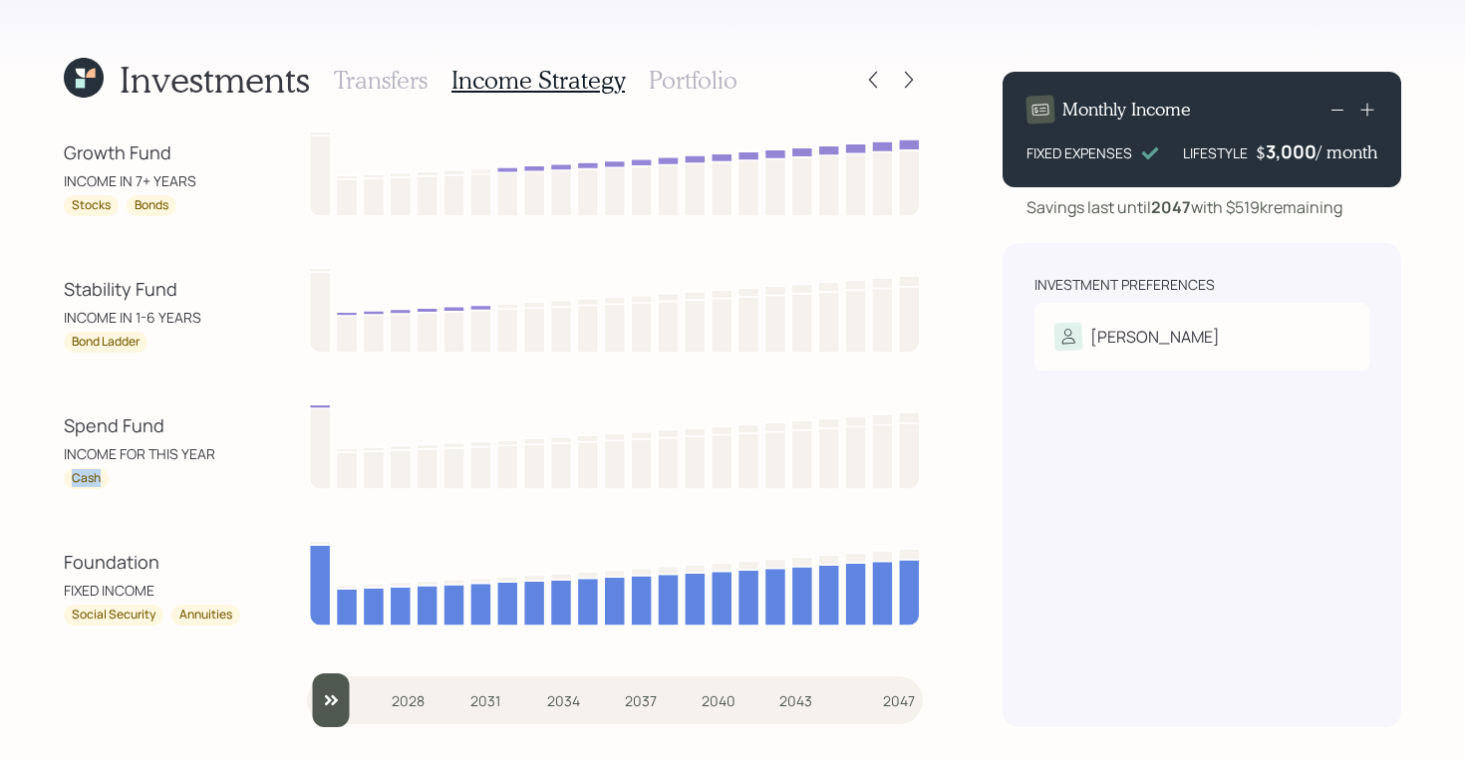
drag, startPoint x: 112, startPoint y: 476, endPoint x: 53, endPoint y: 476, distance: 58.8
click at [53, 476] on div "Investments Transfers Income Strategy Portfolio Growth Fund INCOME IN 7+ YEARS …" at bounding box center [732, 379] width 1465 height 759
drag, startPoint x: 200, startPoint y: 313, endPoint x: 40, endPoint y: 290, distance: 162.0
click at [40, 290] on div "Investments Transfers Income Strategy Portfolio Growth Fund INCOME IN 7+ YEARS …" at bounding box center [732, 379] width 1465 height 759
click at [103, 284] on div "Stability Fund" at bounding box center [153, 289] width 179 height 27
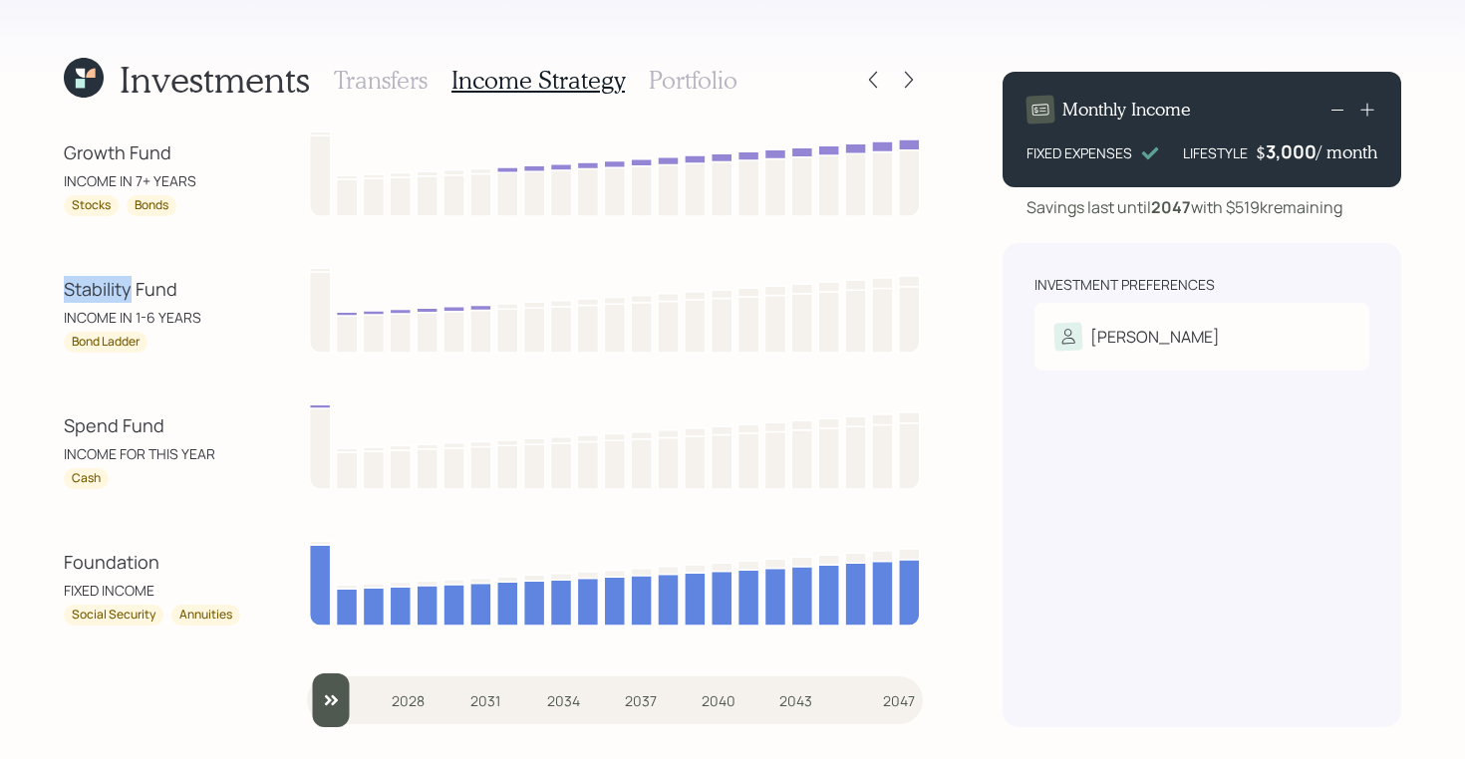
click at [103, 284] on div "Stability Fund" at bounding box center [153, 289] width 179 height 27
drag, startPoint x: 196, startPoint y: 318, endPoint x: 38, endPoint y: 318, distance: 158.4
click at [38, 318] on div "Investments Transfers Income Strategy Portfolio Growth Fund INCOME IN 7+ YEARS …" at bounding box center [732, 379] width 1465 height 759
click at [147, 151] on div "Growth Fund" at bounding box center [153, 152] width 179 height 27
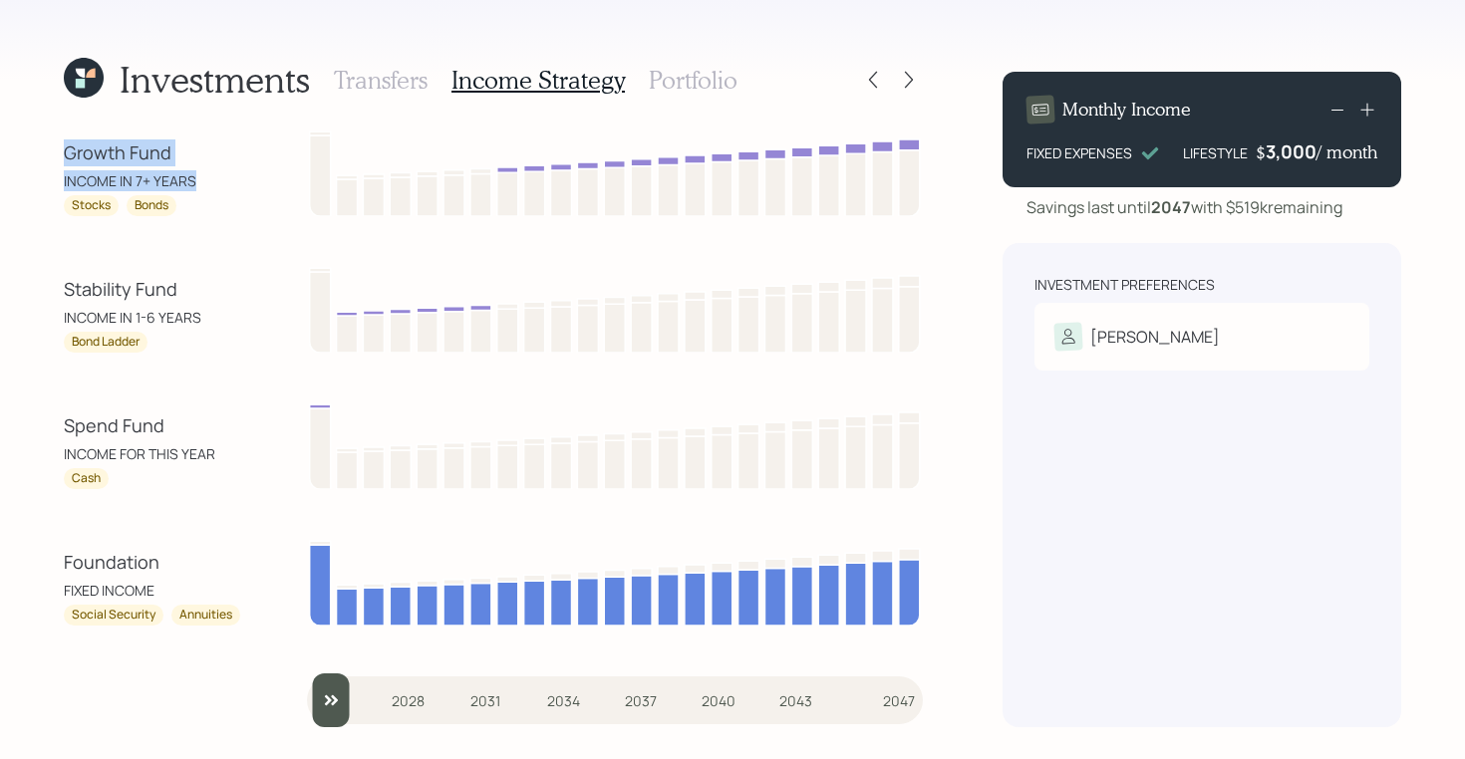
drag, startPoint x: 205, startPoint y: 178, endPoint x: 32, endPoint y: 151, distance: 175.4
click at [32, 151] on div "Investments Transfers Income Strategy Portfolio Growth Fund INCOME IN 7+ YEARS …" at bounding box center [732, 379] width 1465 height 759
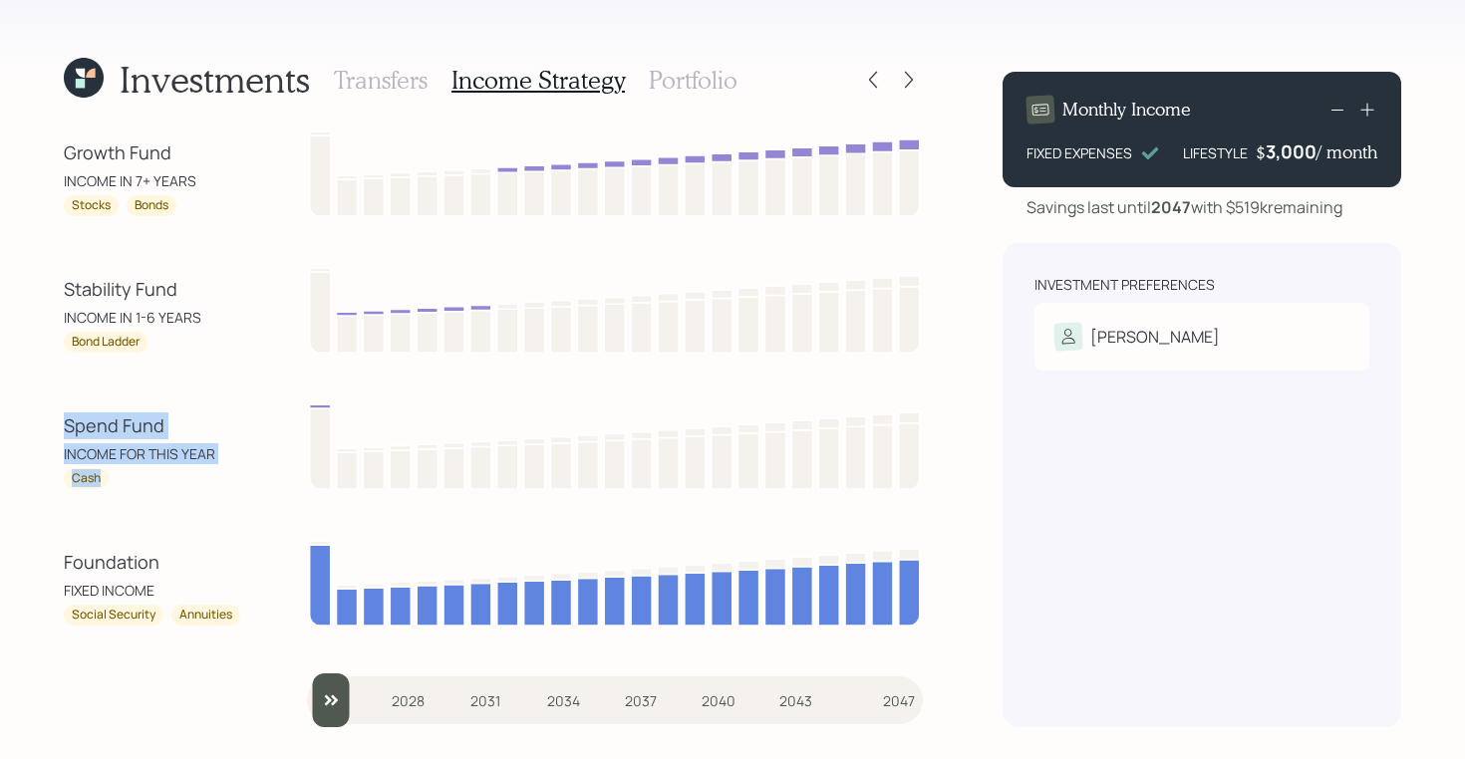
drag, startPoint x: 119, startPoint y: 471, endPoint x: 21, endPoint y: 406, distance: 117.2
click at [21, 406] on div "Investments Transfers Income Strategy Portfolio Growth Fund INCOME IN 7+ YEARS …" at bounding box center [732, 379] width 1465 height 759
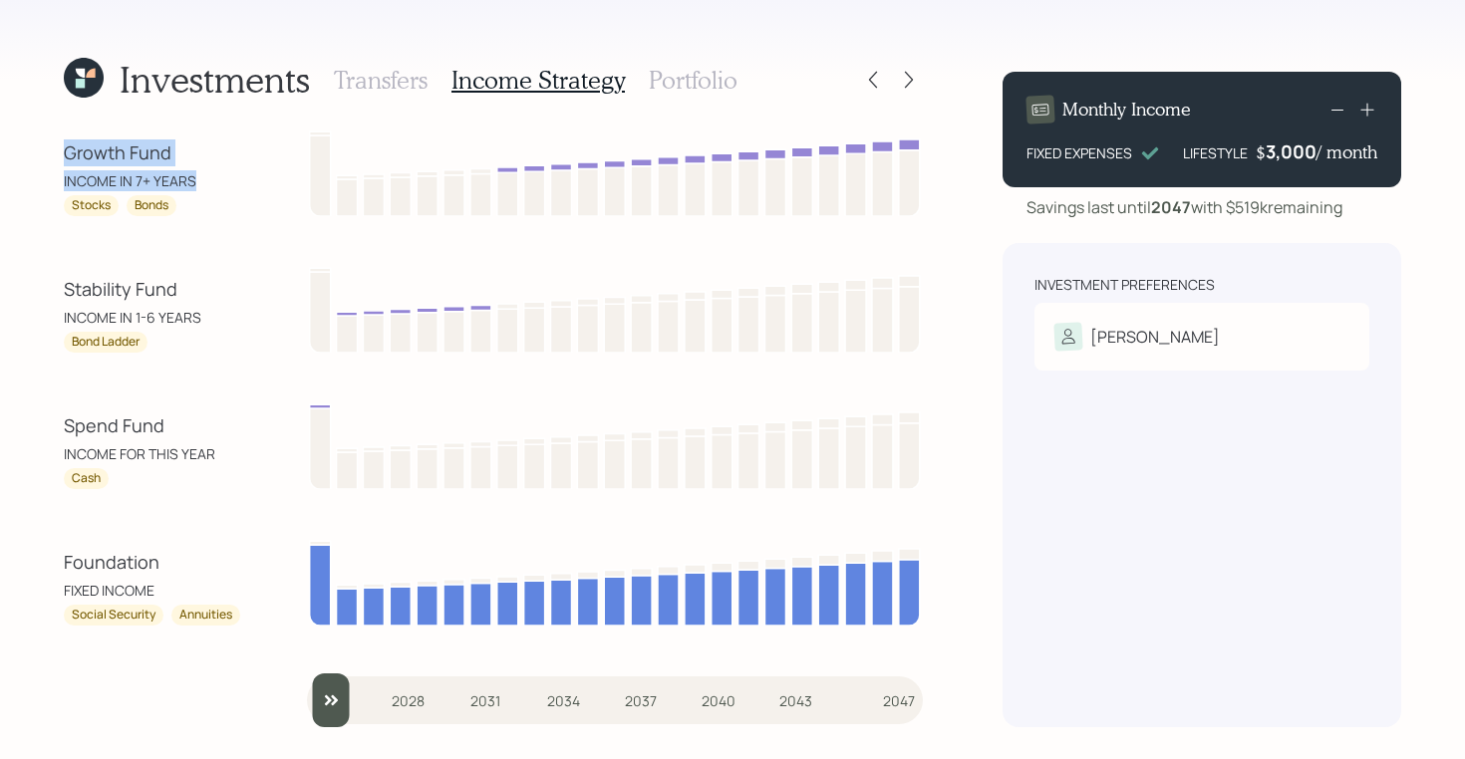
drag, startPoint x: 193, startPoint y: 175, endPoint x: 69, endPoint y: 153, distance: 126.4
click at [69, 153] on div "Growth Fund INCOME IN 7+ YEARS Stocks Bonds" at bounding box center [153, 177] width 179 height 77
click at [700, 81] on h3 "Portfolio" at bounding box center [693, 80] width 89 height 29
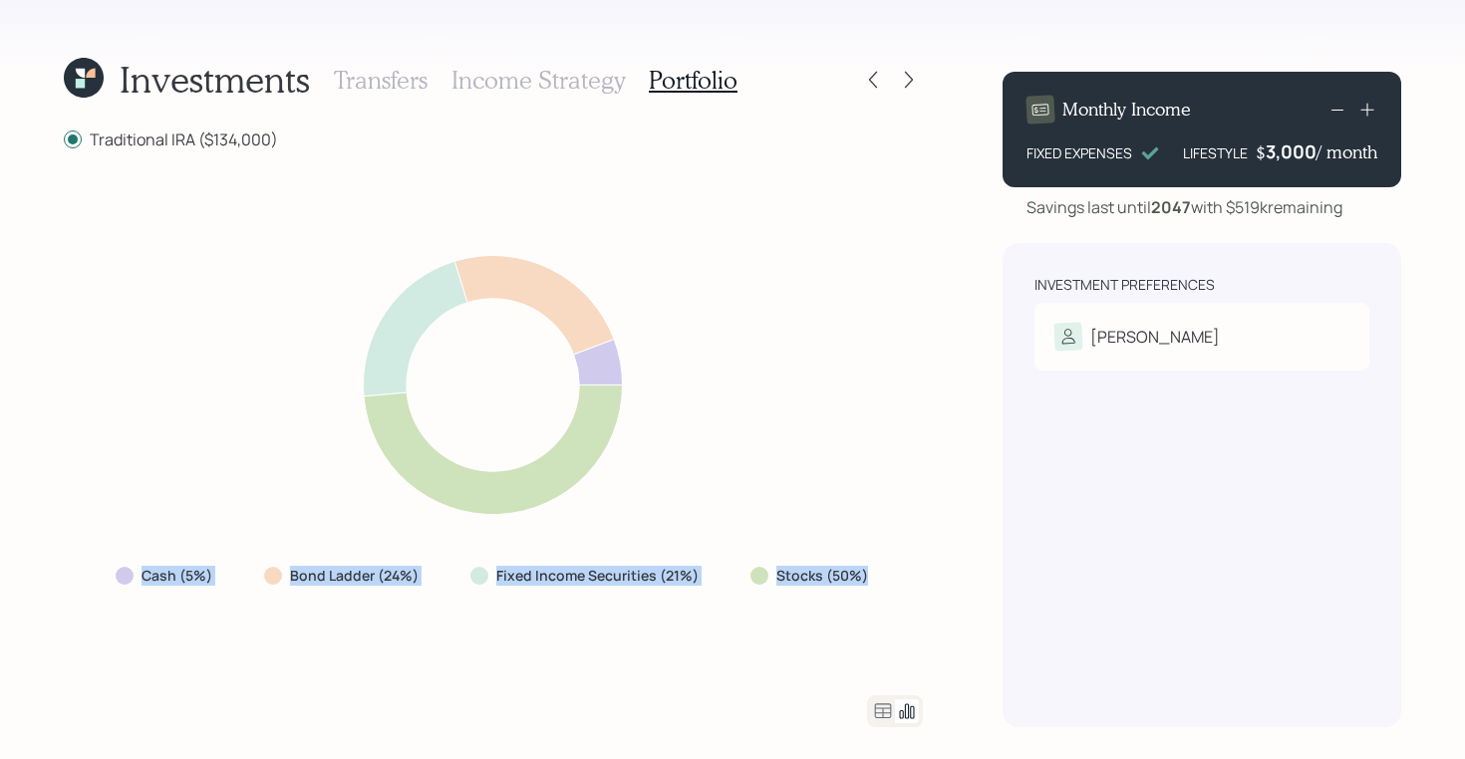
drag, startPoint x: 866, startPoint y: 570, endPoint x: 137, endPoint y: 581, distance: 728.4
click at [137, 581] on div "Cash (5%) Bond Ladder (24%) Fixed Income Securities (21%) Stocks (50%)" at bounding box center [494, 576] width 788 height 36
click at [833, 582] on label "Stocks (50%)" at bounding box center [822, 576] width 92 height 20
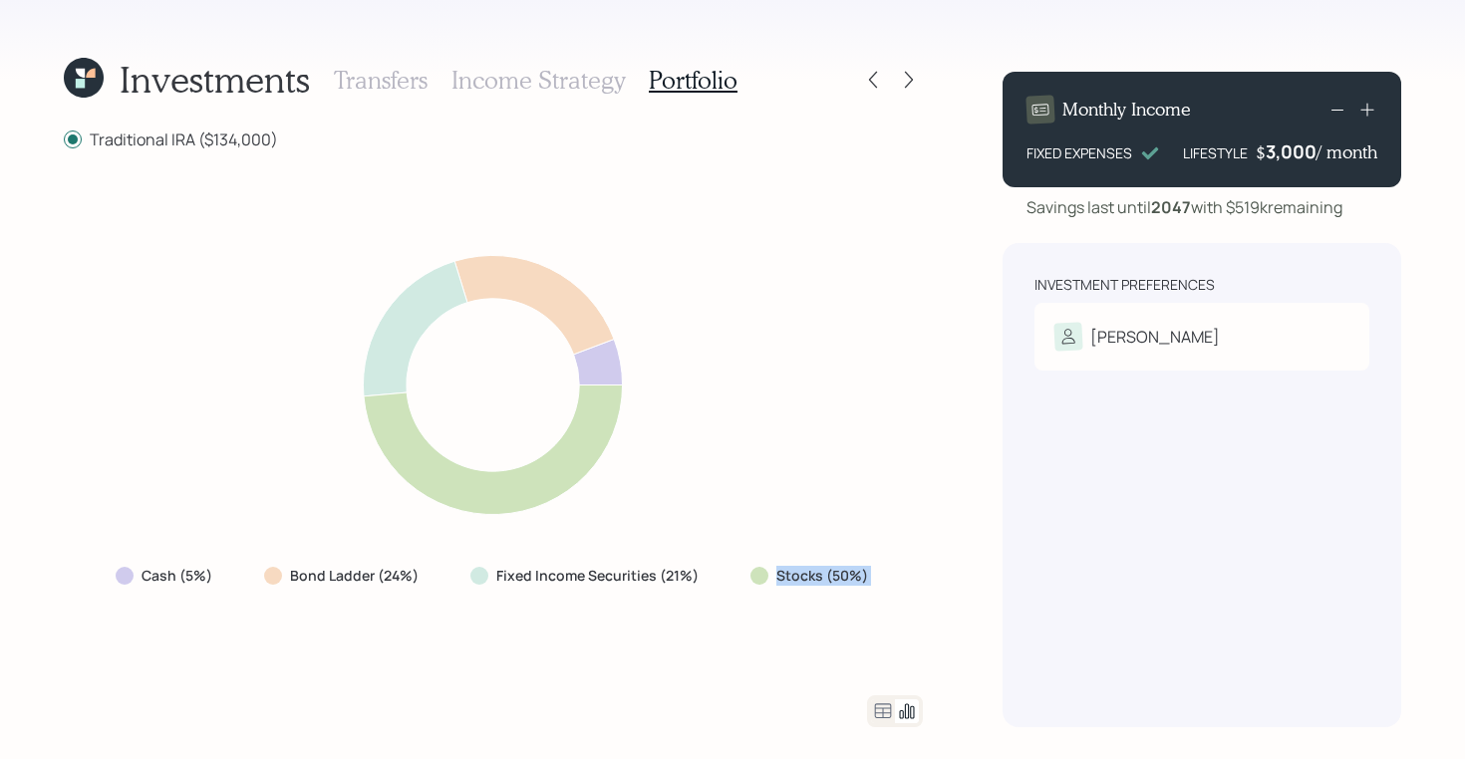
click at [878, 703] on icon at bounding box center [883, 710] width 17 height 15
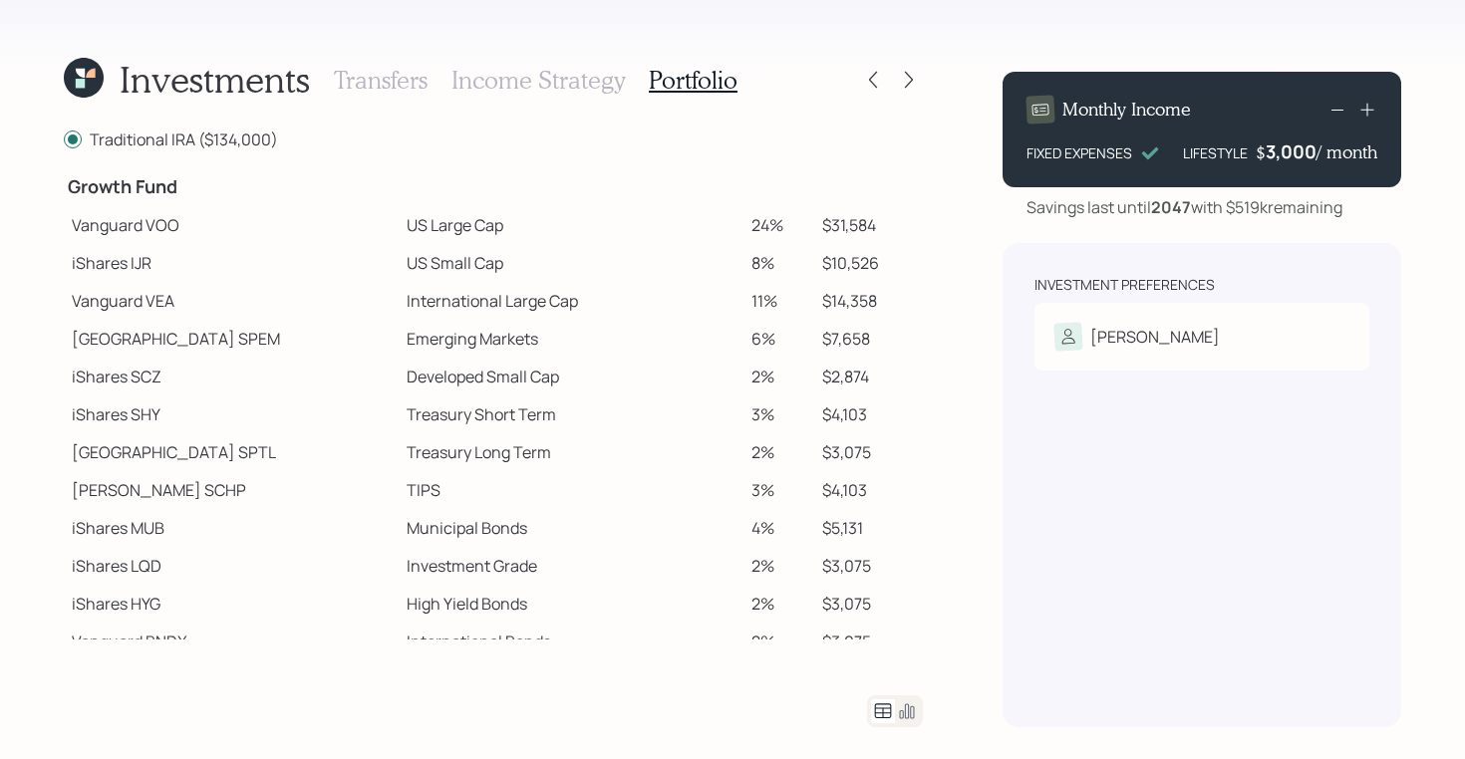
scroll to position [398, 0]
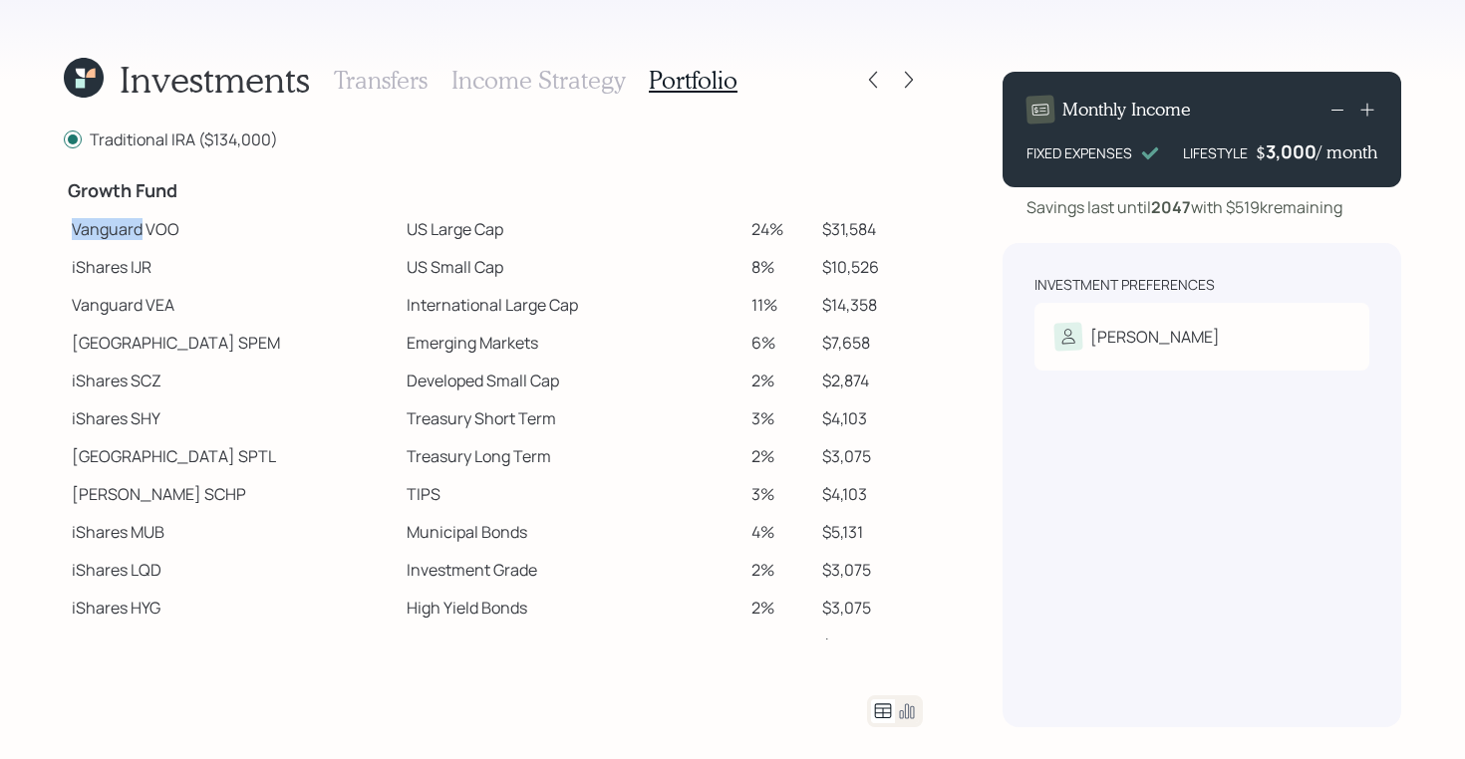
drag, startPoint x: 75, startPoint y: 230, endPoint x: 140, endPoint y: 230, distance: 65.8
click at [140, 230] on td "Vanguard VOO" at bounding box center [231, 229] width 335 height 38
drag, startPoint x: 66, startPoint y: 270, endPoint x: 140, endPoint y: 275, distance: 74.9
click at [140, 275] on td "iShares IJR" at bounding box center [231, 267] width 335 height 38
drag, startPoint x: 72, startPoint y: 338, endPoint x: 173, endPoint y: 344, distance: 101.8
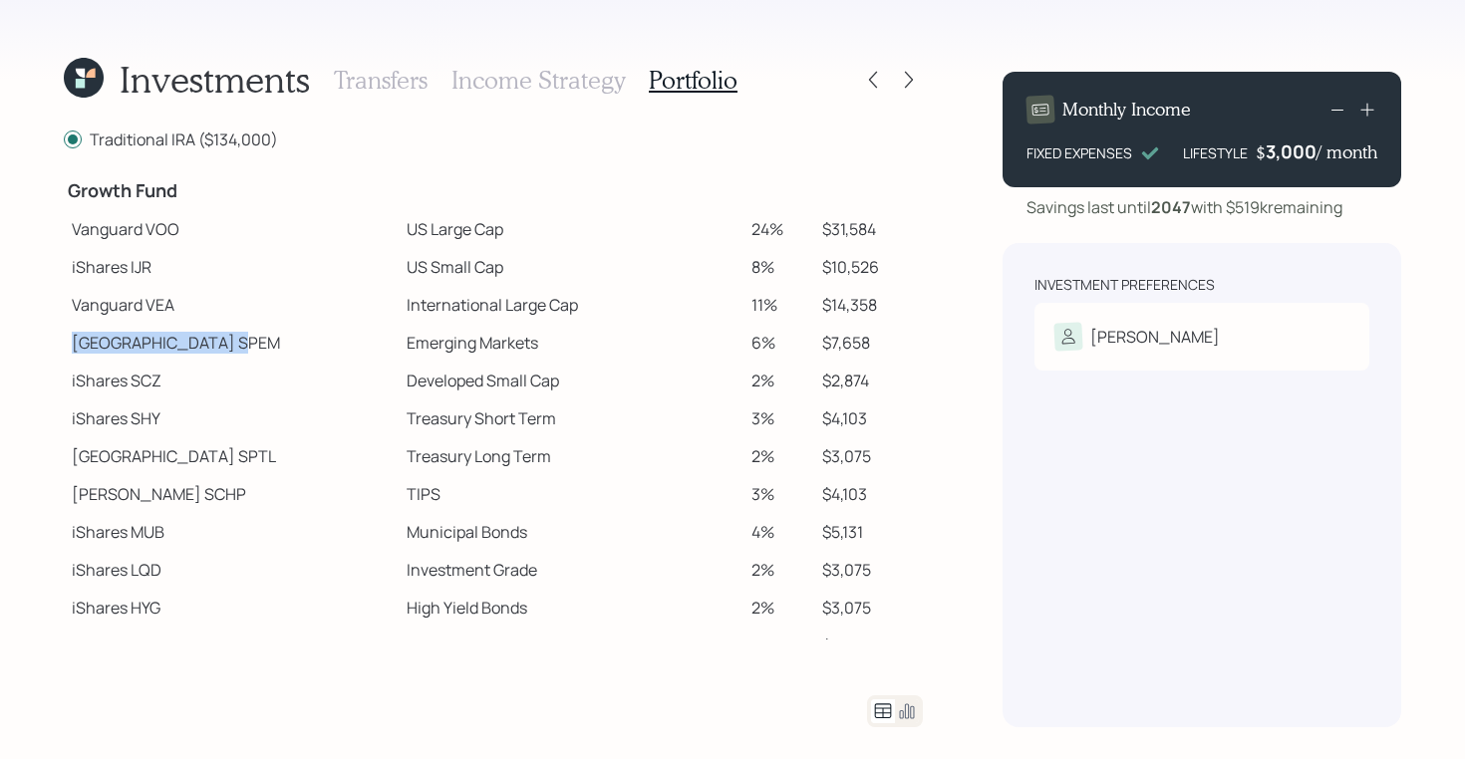
click at [173, 344] on td "[GEOGRAPHIC_DATA]" at bounding box center [231, 343] width 335 height 38
drag, startPoint x: 72, startPoint y: 492, endPoint x: 128, endPoint y: 499, distance: 56.2
click at [128, 499] on td "[PERSON_NAME] SCHP" at bounding box center [231, 494] width 335 height 38
click at [76, 221] on td "Vanguard VOO" at bounding box center [231, 229] width 335 height 38
drag, startPoint x: 72, startPoint y: 228, endPoint x: 181, endPoint y: 232, distance: 109.7
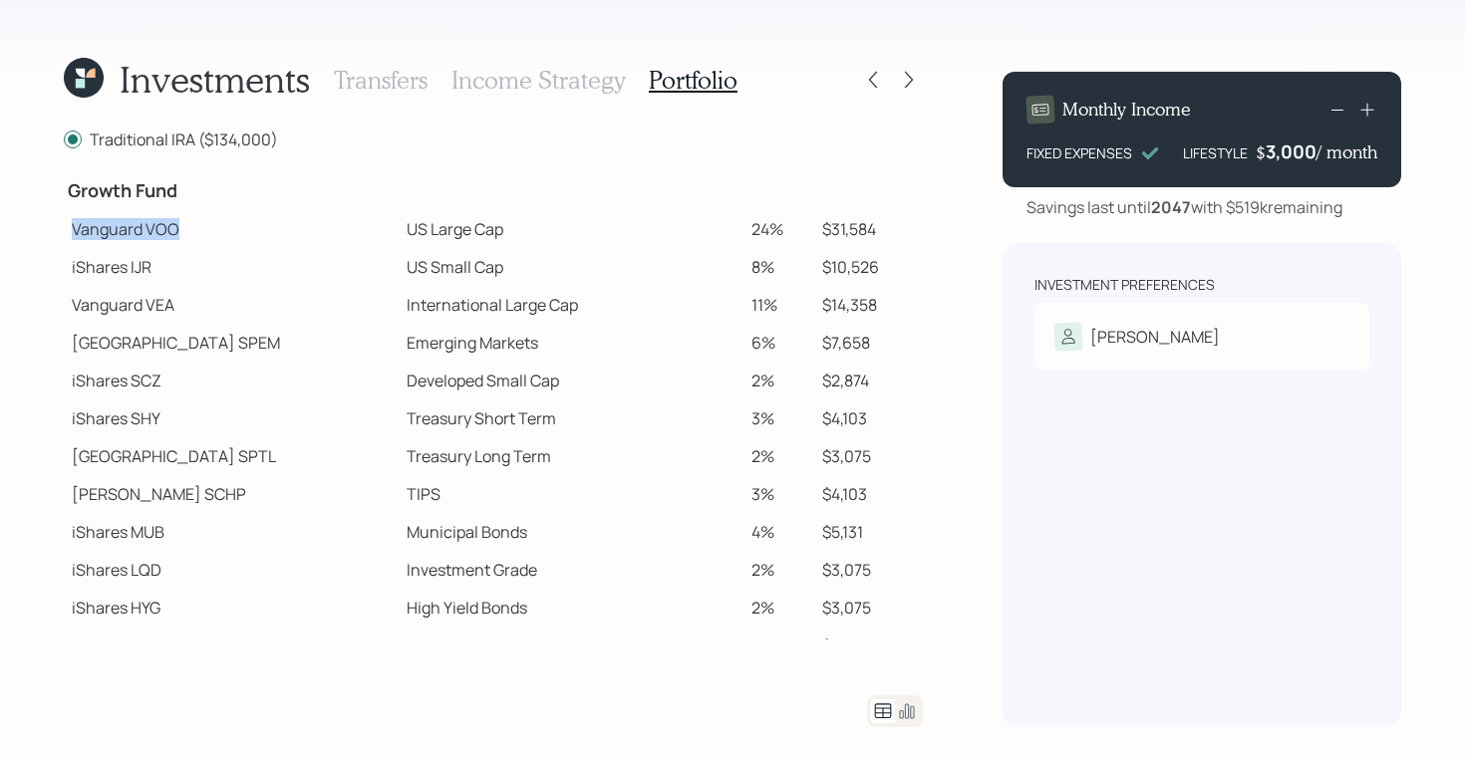
click at [181, 232] on td "Vanguard VOO" at bounding box center [231, 229] width 335 height 38
drag, startPoint x: 76, startPoint y: 229, endPoint x: 205, endPoint y: 233, distance: 129.6
click at [205, 233] on td "Vanguard VOO" at bounding box center [231, 229] width 335 height 38
click at [133, 232] on td "Vanguard VOO" at bounding box center [231, 229] width 335 height 38
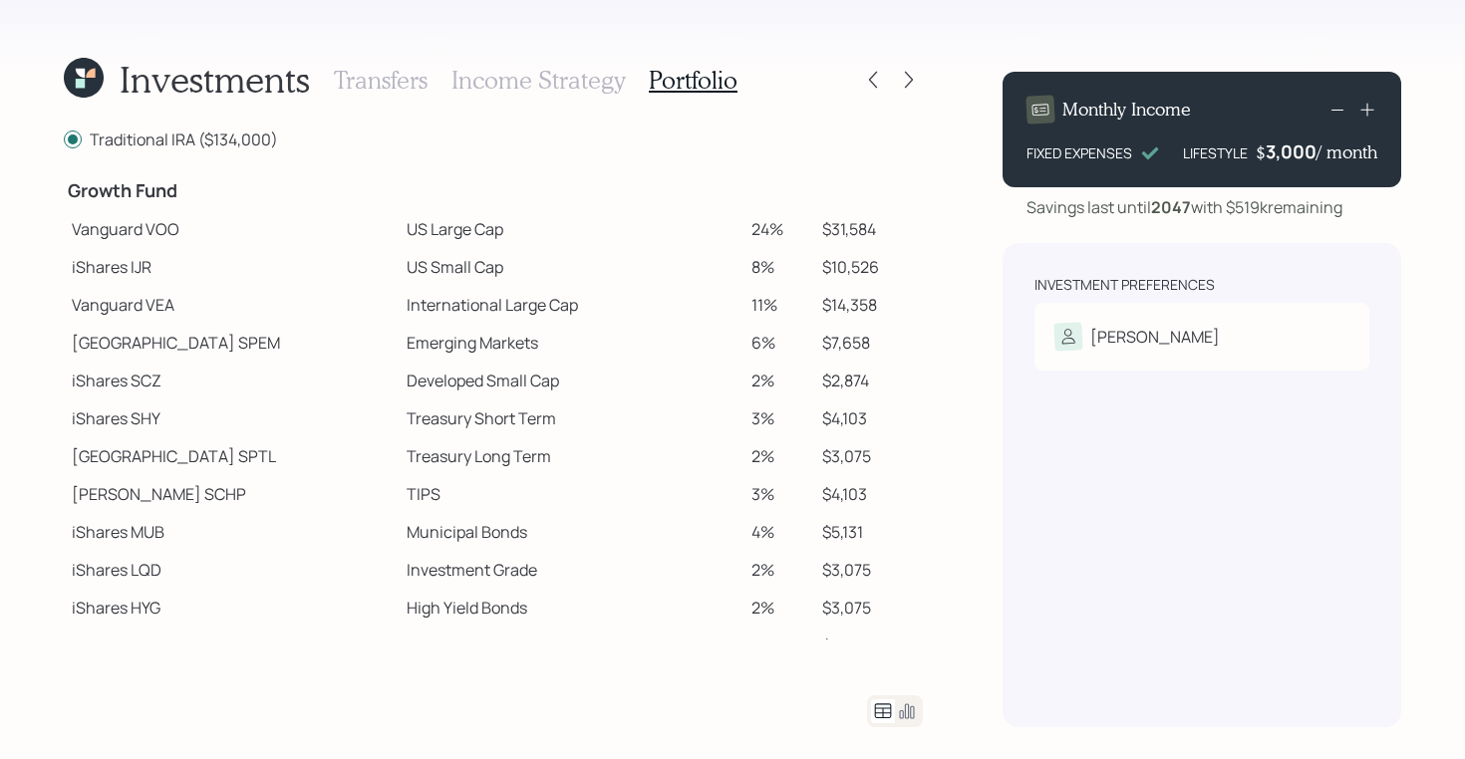
click at [77, 232] on td "Vanguard VOO" at bounding box center [231, 229] width 335 height 38
drag, startPoint x: 75, startPoint y: 232, endPoint x: 456, endPoint y: 237, distance: 381.6
click at [456, 237] on tr "Vanguard VOO US Large Cap 24% $31,584" at bounding box center [493, 229] width 859 height 38
drag, startPoint x: 70, startPoint y: 268, endPoint x: 434, endPoint y: 263, distance: 364.7
click at [434, 263] on tr "iShares IJR US Small Cap 8% $10,526" at bounding box center [493, 267] width 859 height 38
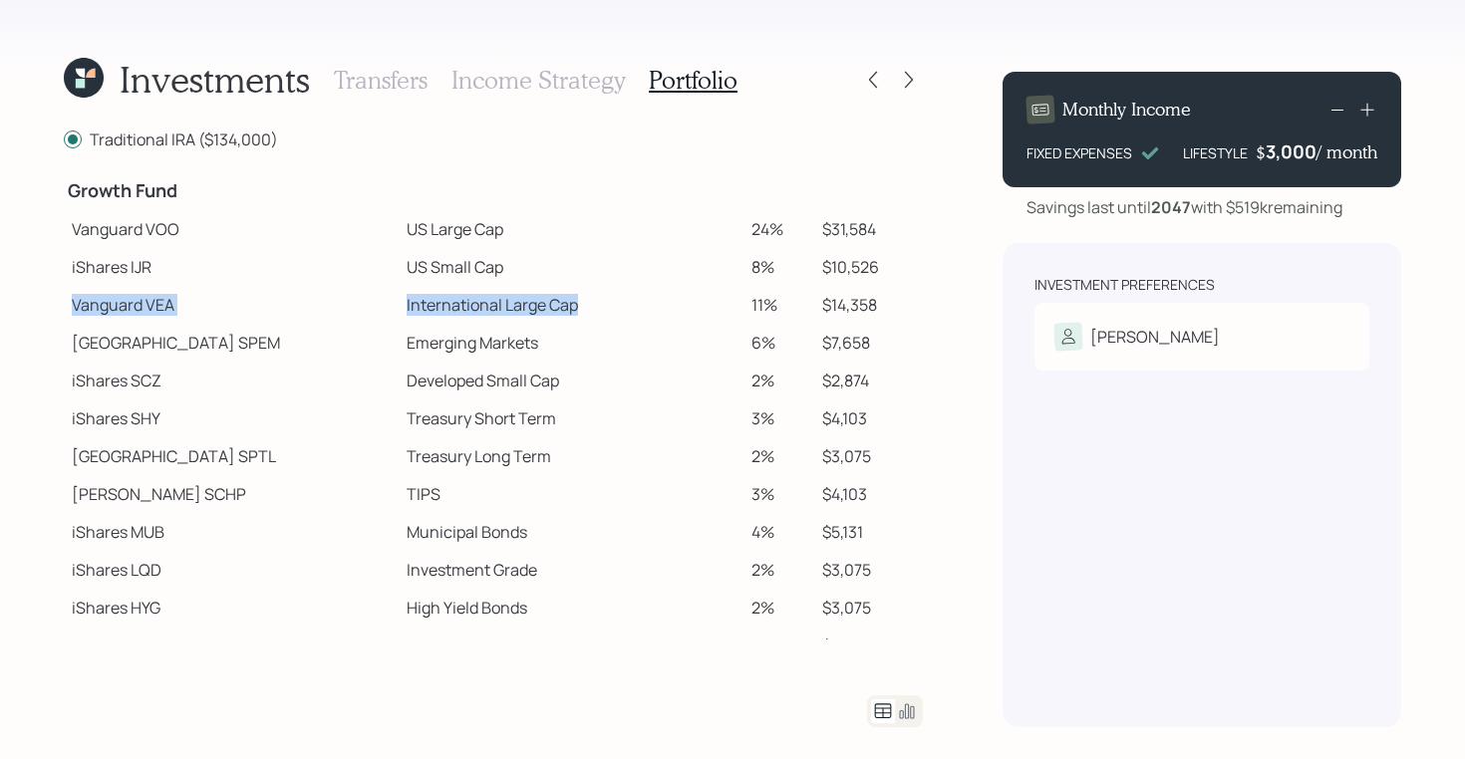
drag, startPoint x: 73, startPoint y: 300, endPoint x: 522, endPoint y: 309, distance: 449.4
click at [522, 309] on tr "Vanguard VEA International Large Cap 11% $14,358" at bounding box center [493, 305] width 859 height 38
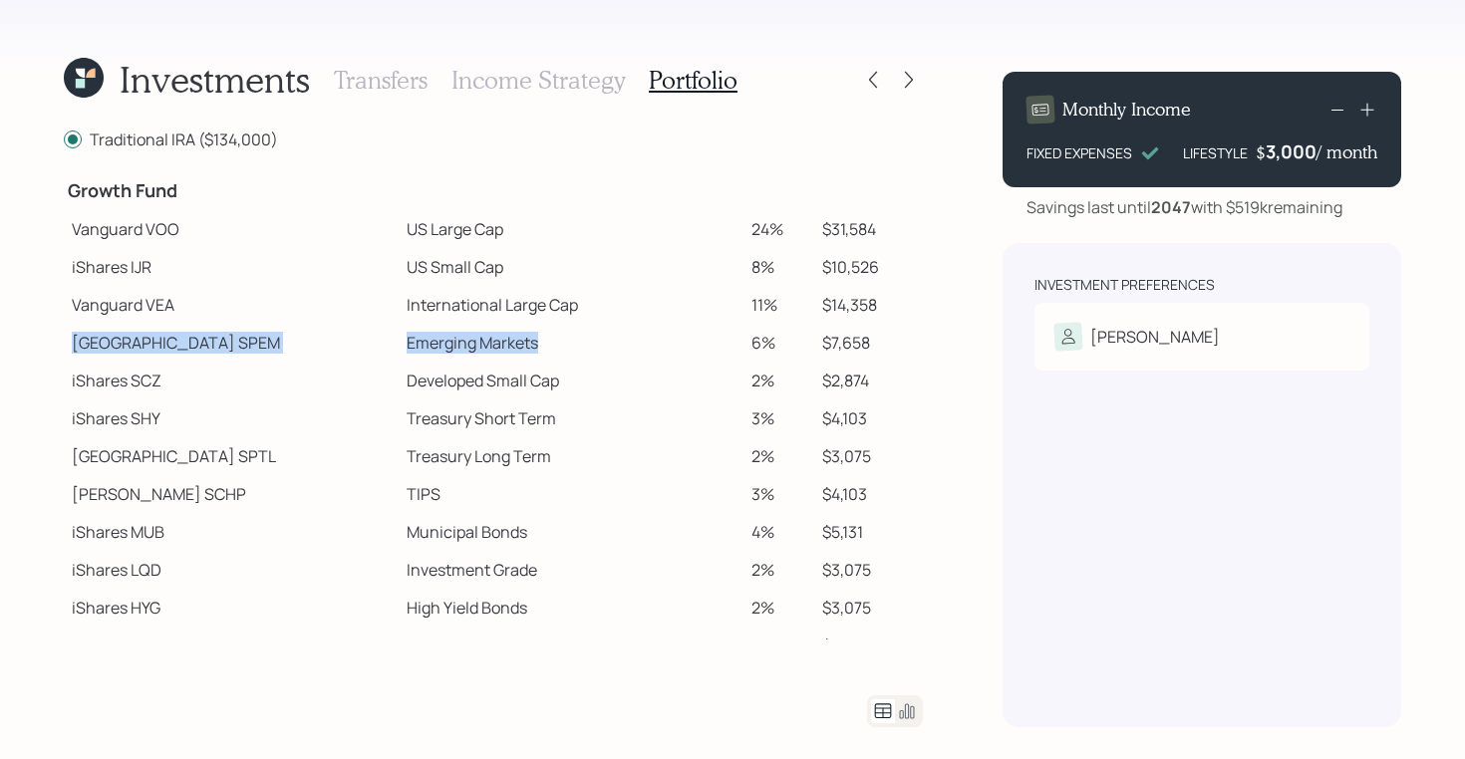
drag, startPoint x: 72, startPoint y: 338, endPoint x: 497, endPoint y: 340, distance: 425.4
click at [497, 340] on tr "State Street SPEM Emerging Markets 6% $7,658" at bounding box center [493, 343] width 859 height 38
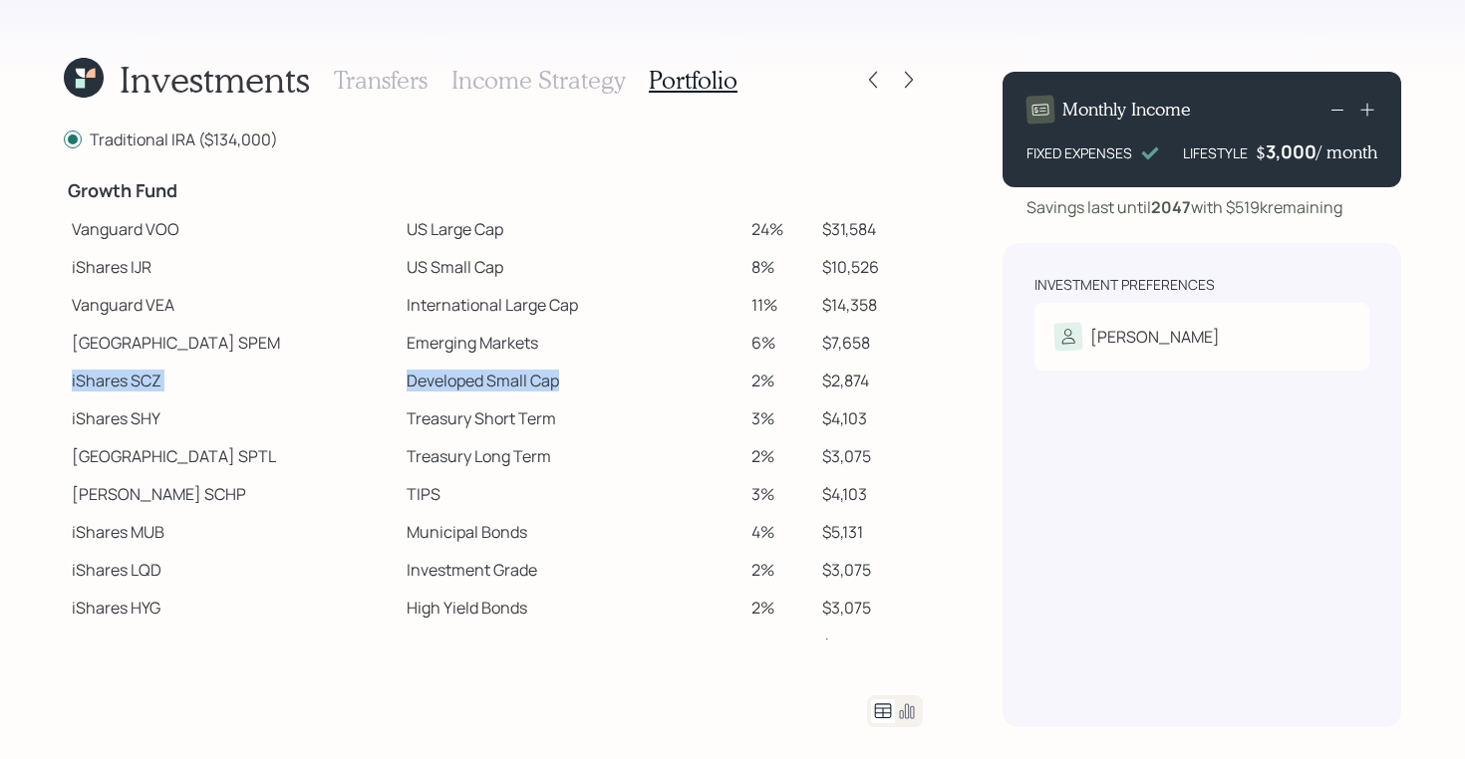
drag, startPoint x: 69, startPoint y: 377, endPoint x: 486, endPoint y: 398, distance: 418.0
click at [486, 398] on tr "iShares SCZ Developed Small Cap 2% $2,874" at bounding box center [493, 381] width 859 height 38
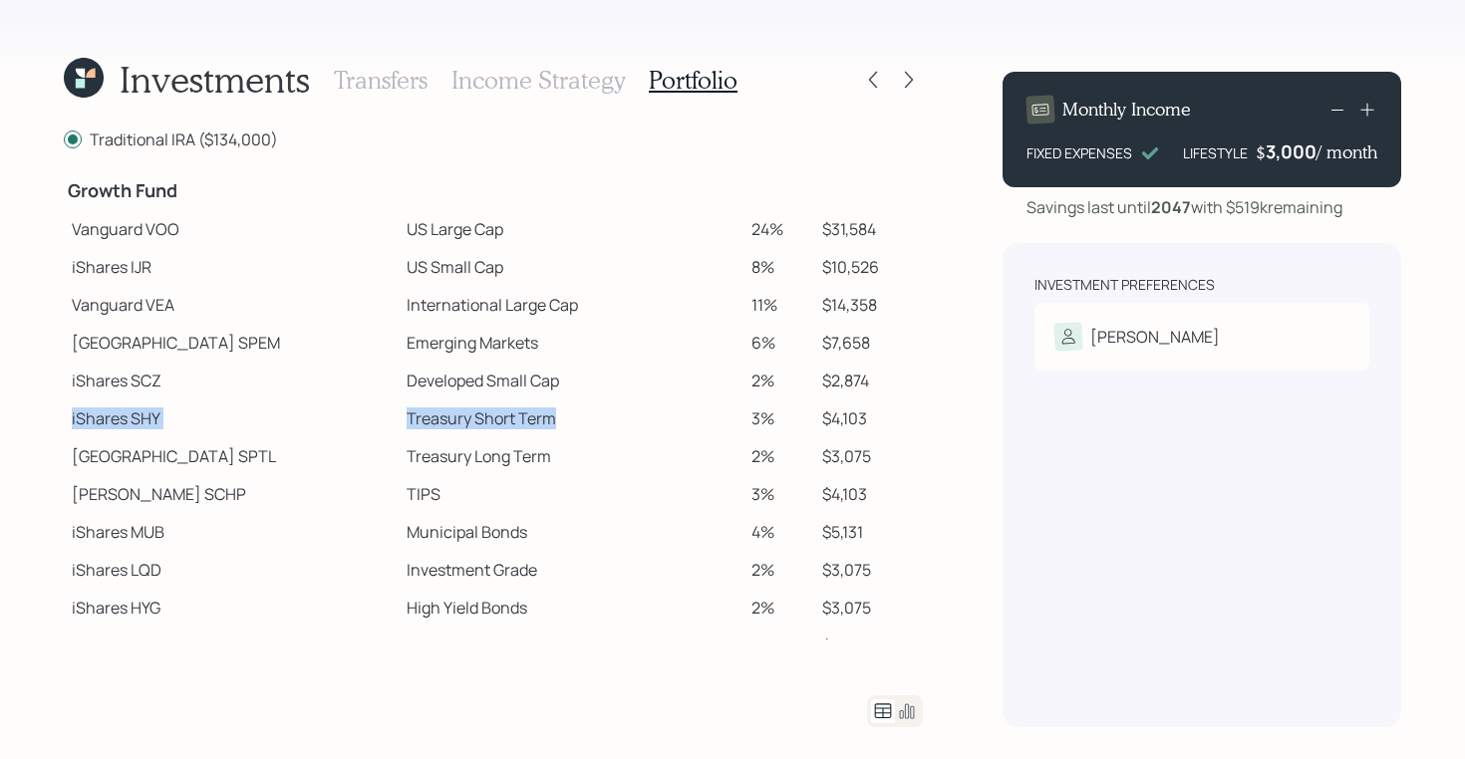
drag, startPoint x: 68, startPoint y: 415, endPoint x: 496, endPoint y: 419, distance: 428.4
click at [496, 419] on tr "iShares SHY Treasury Short Term 3% $4,103" at bounding box center [493, 419] width 859 height 38
click at [906, 76] on icon at bounding box center [909, 80] width 20 height 20
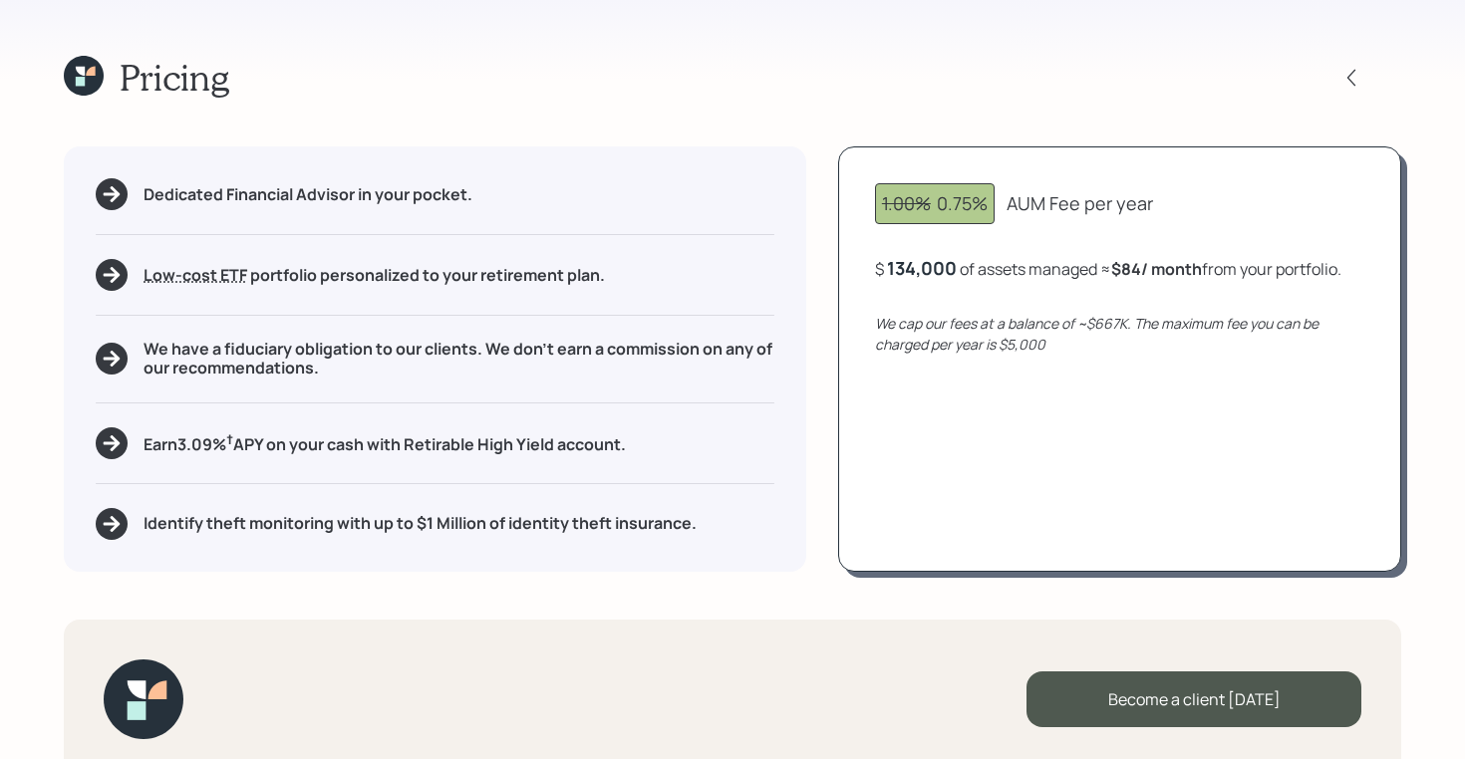
click at [78, 69] on icon at bounding box center [80, 71] width 9 height 9
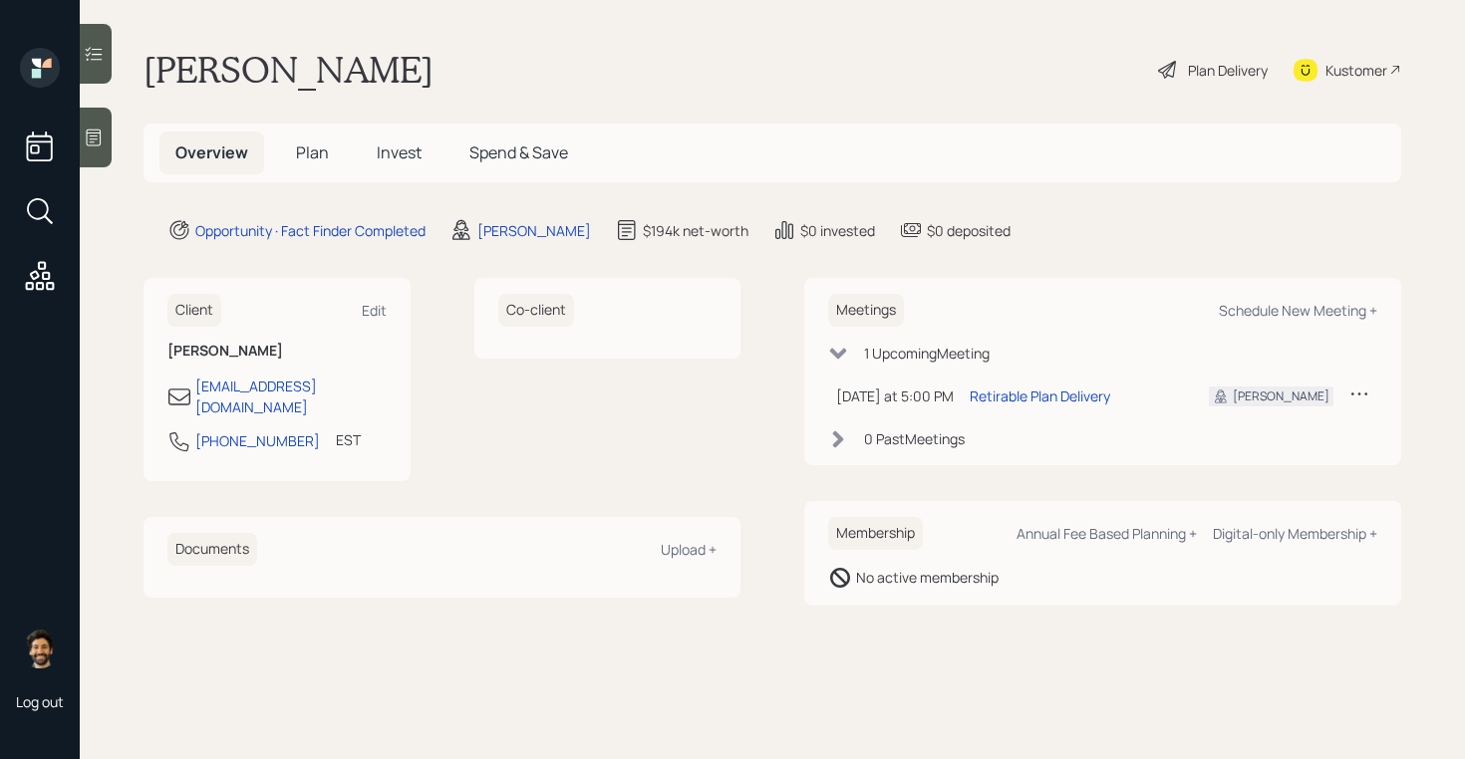
click at [304, 144] on span "Plan" at bounding box center [312, 152] width 33 height 22
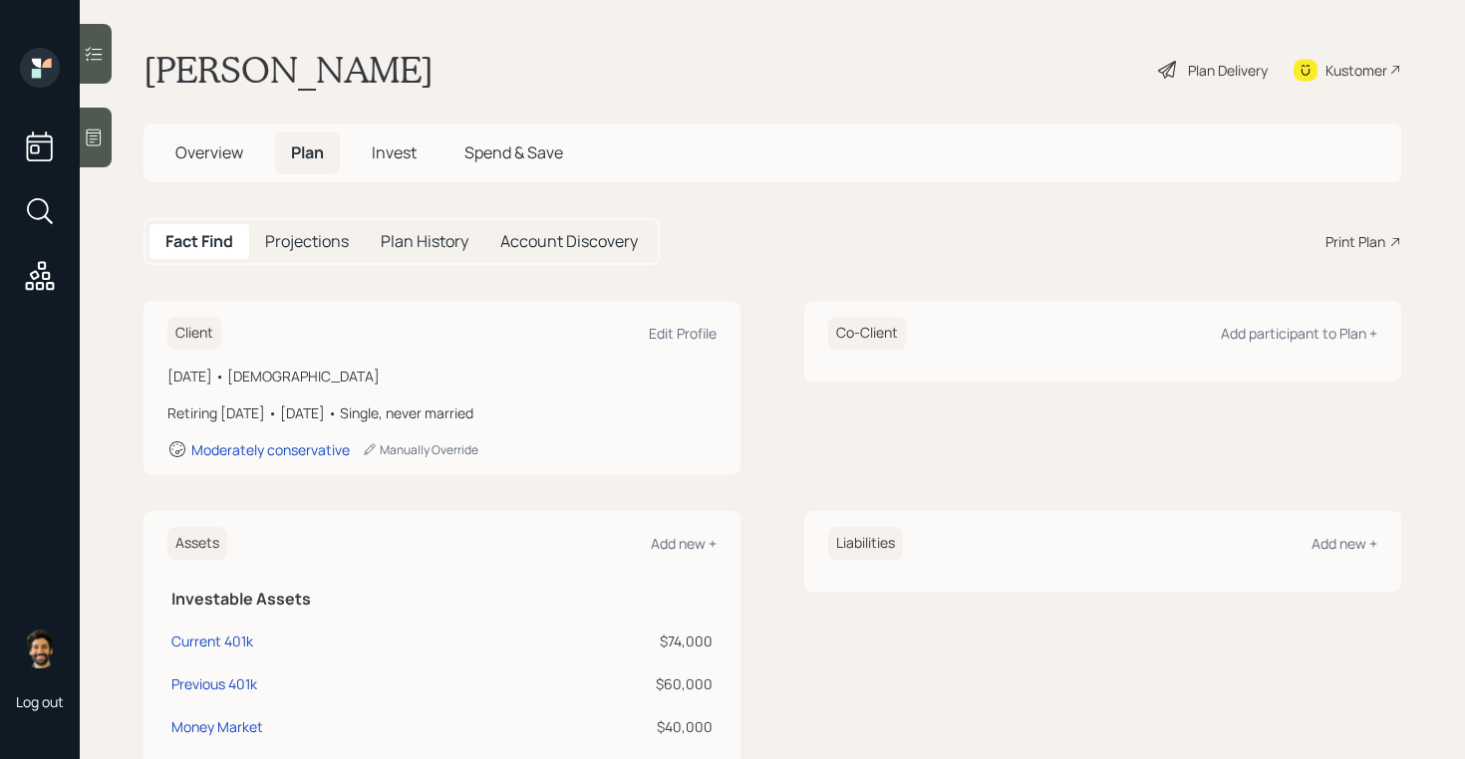
click at [194, 152] on span "Overview" at bounding box center [209, 152] width 68 height 22
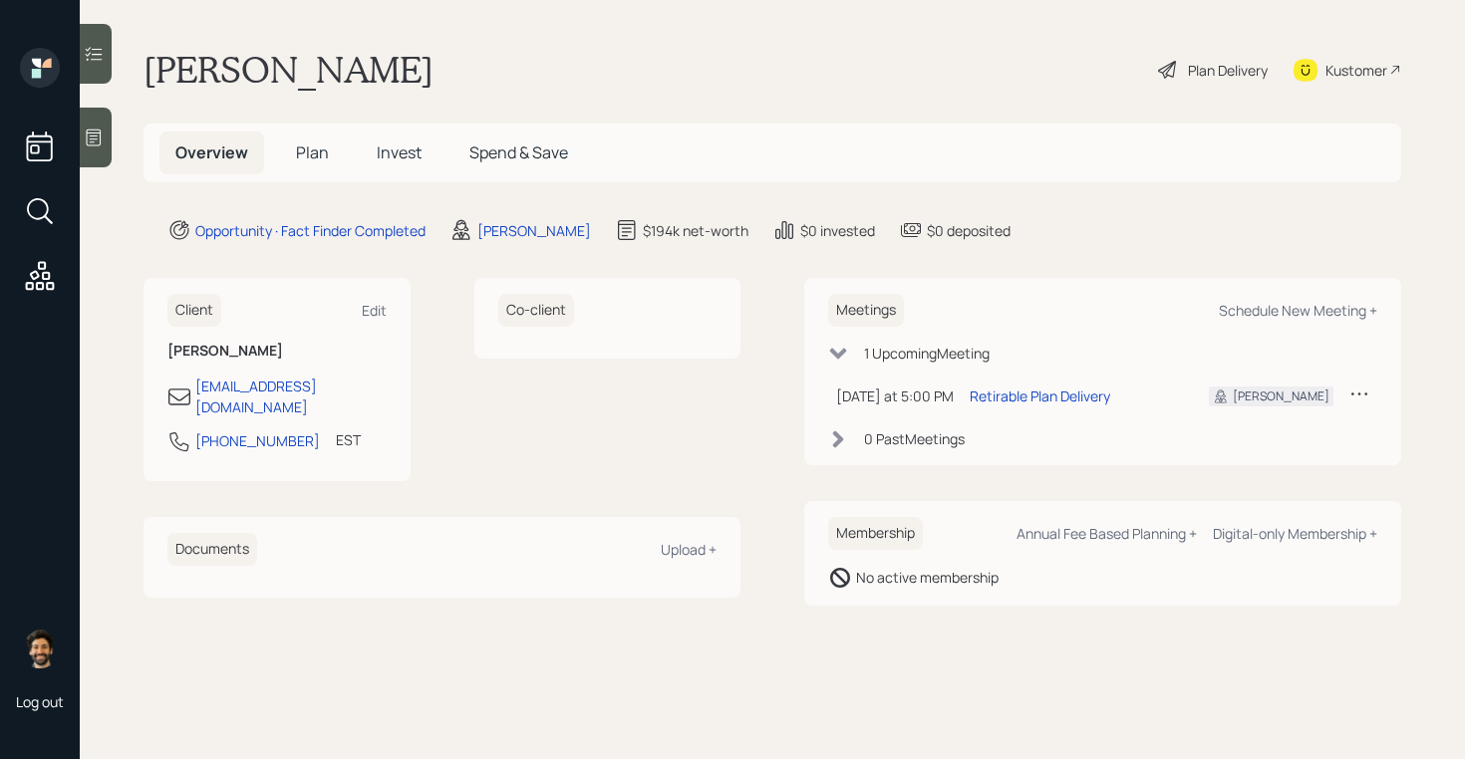
click at [310, 153] on span "Plan" at bounding box center [312, 152] width 33 height 22
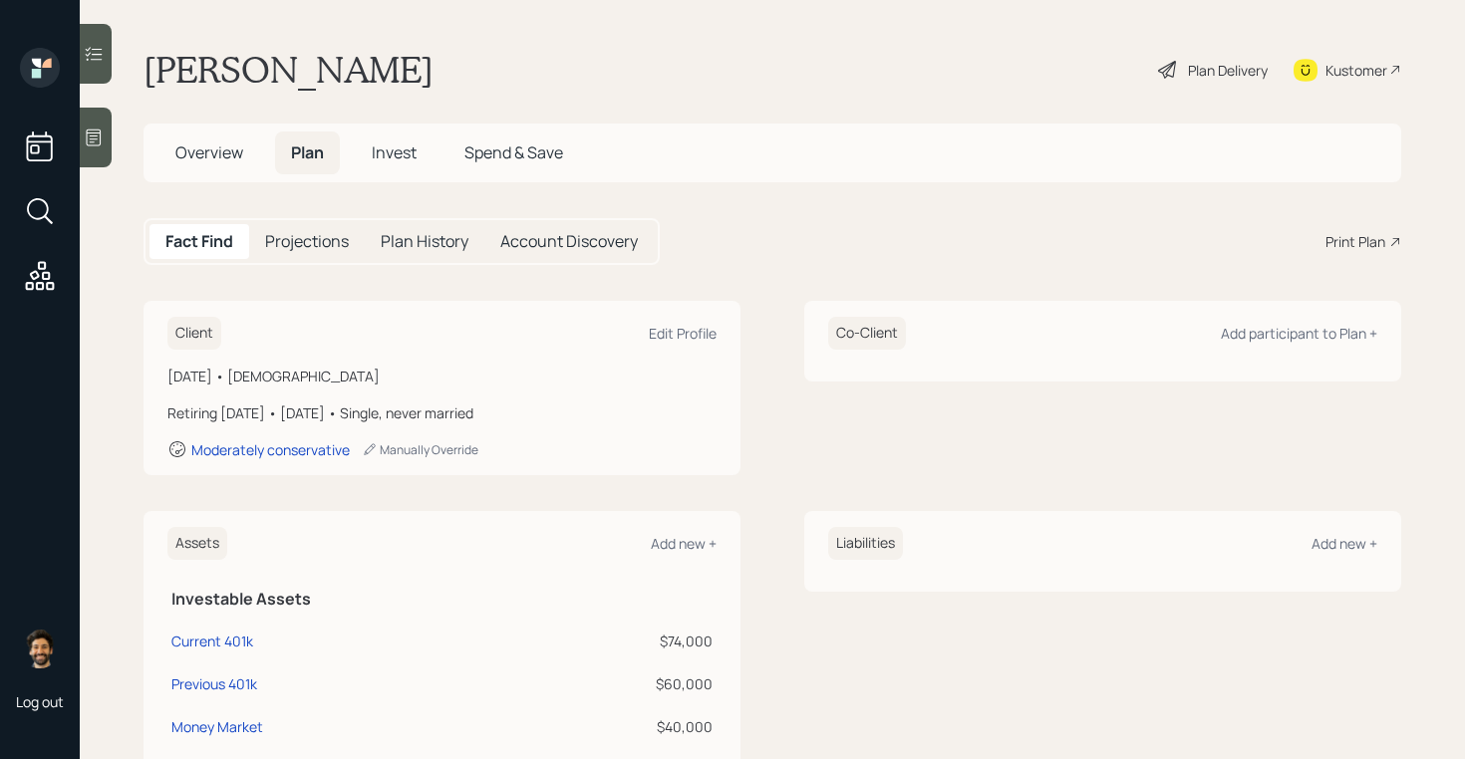
click at [1343, 237] on div "Print Plan" at bounding box center [1355, 241] width 60 height 21
click at [175, 157] on span "Overview" at bounding box center [209, 152] width 68 height 22
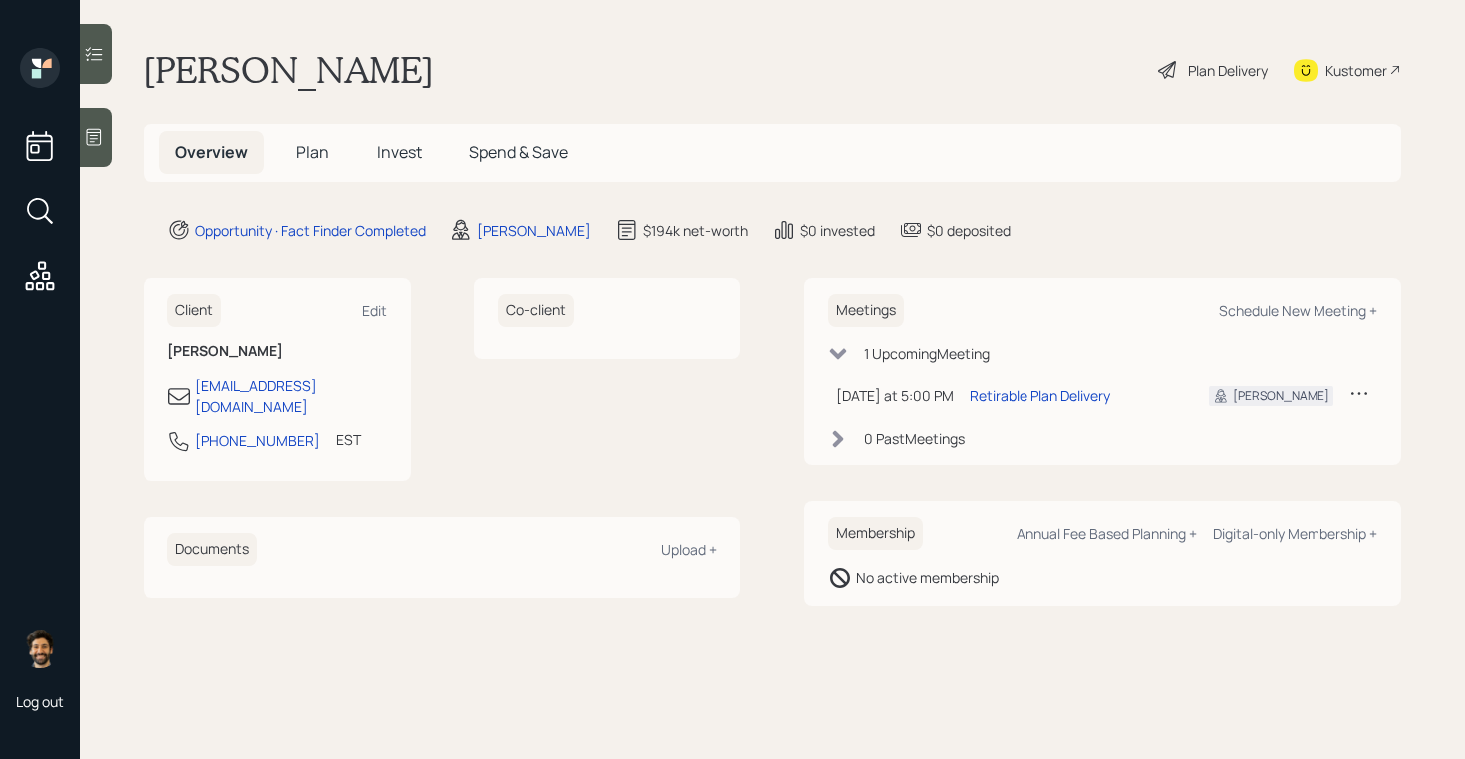
click at [1283, 320] on div "Meetings Schedule New Meeting +" at bounding box center [1102, 310] width 549 height 33
click at [1263, 308] on div "Schedule New Meeting +" at bounding box center [1297, 310] width 158 height 19
select select "f14b762f-c7c2-4b89-9227-8fa891345eea"
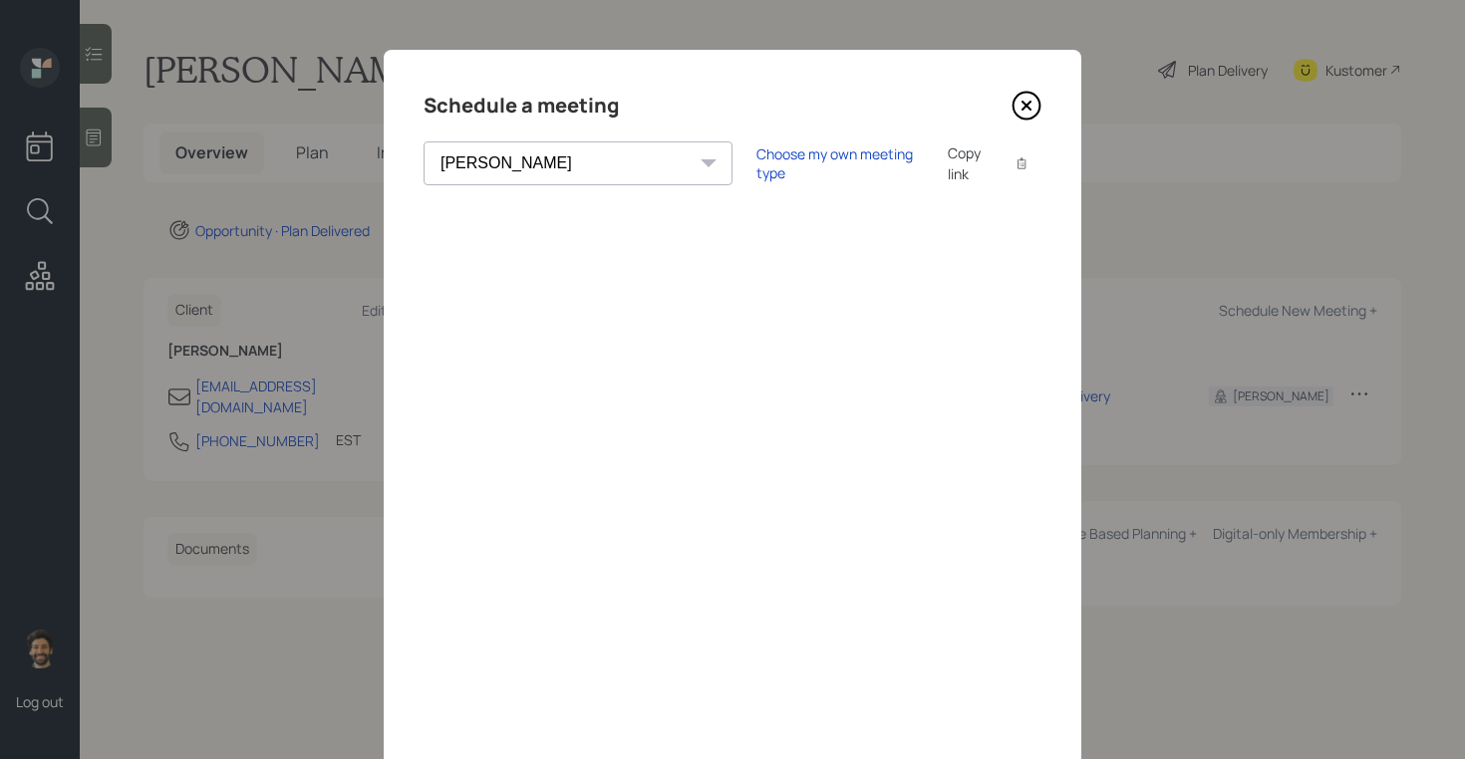
click at [1027, 101] on icon at bounding box center [1026, 106] width 30 height 30
